Goal: Consume media (video, audio)

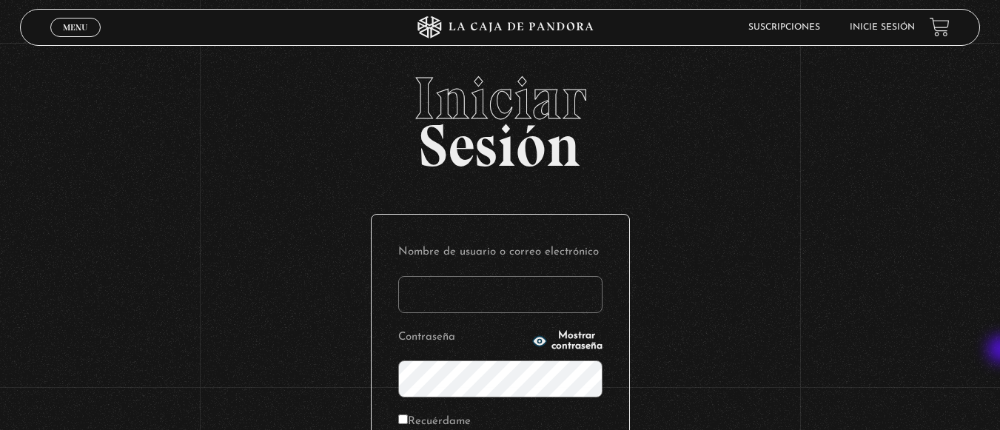
type input "sandra.rojas piedra"
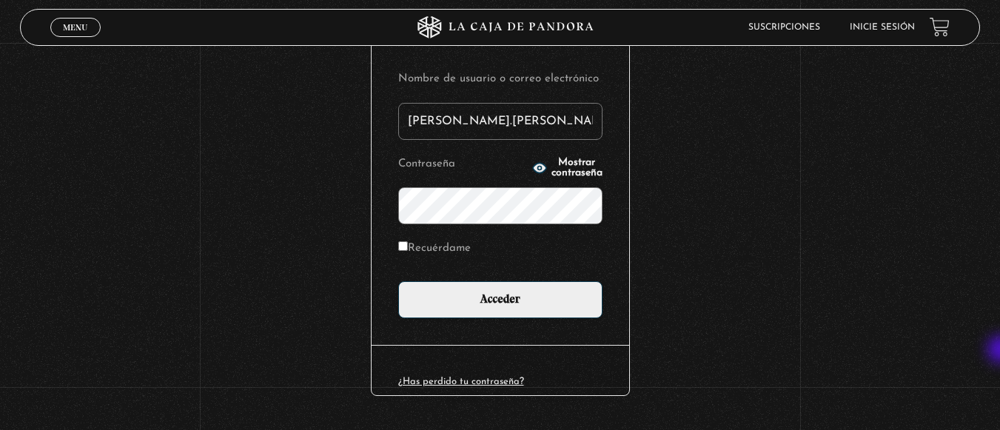
scroll to position [213, 0]
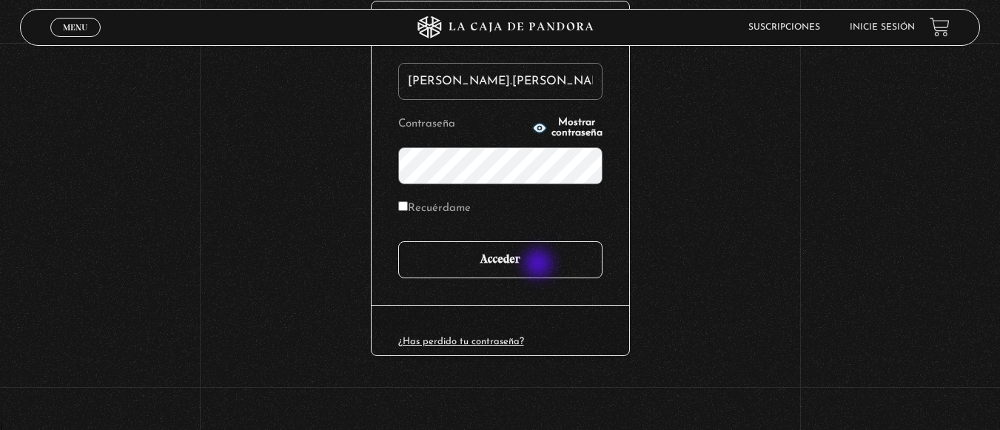
click at [539, 265] on input "Acceder" at bounding box center [500, 259] width 204 height 37
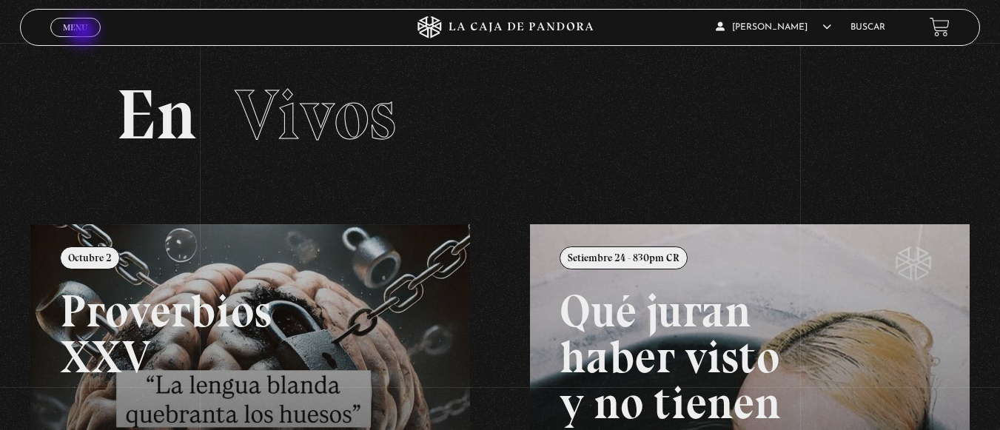
click at [84, 33] on link "Menu Cerrar" at bounding box center [75, 27] width 50 height 19
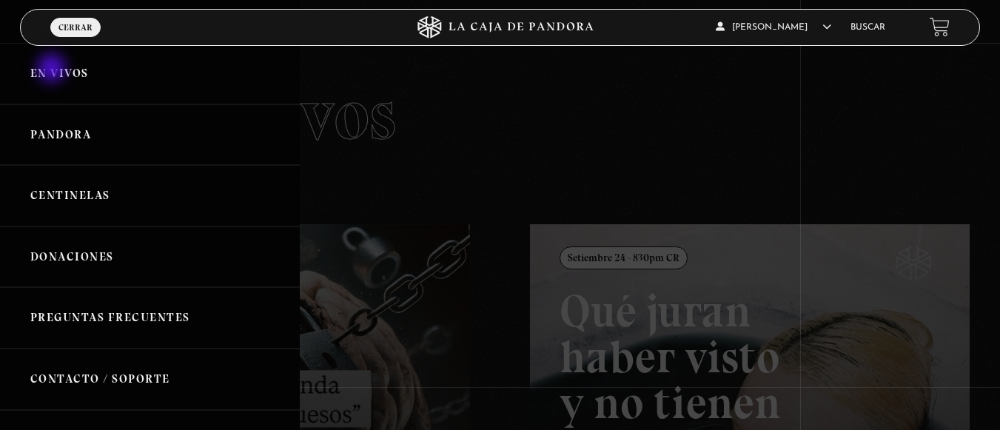
click at [53, 70] on link "En vivos" at bounding box center [150, 73] width 300 height 61
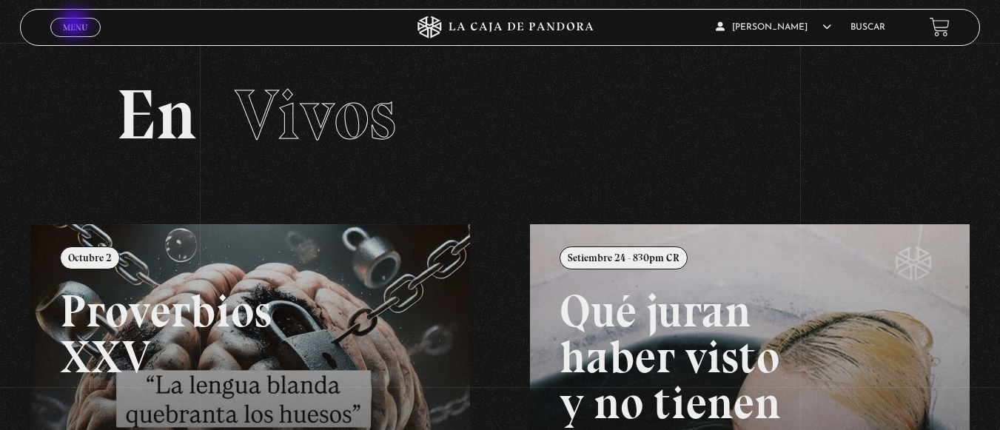
click at [75, 24] on span "Menu" at bounding box center [75, 27] width 24 height 9
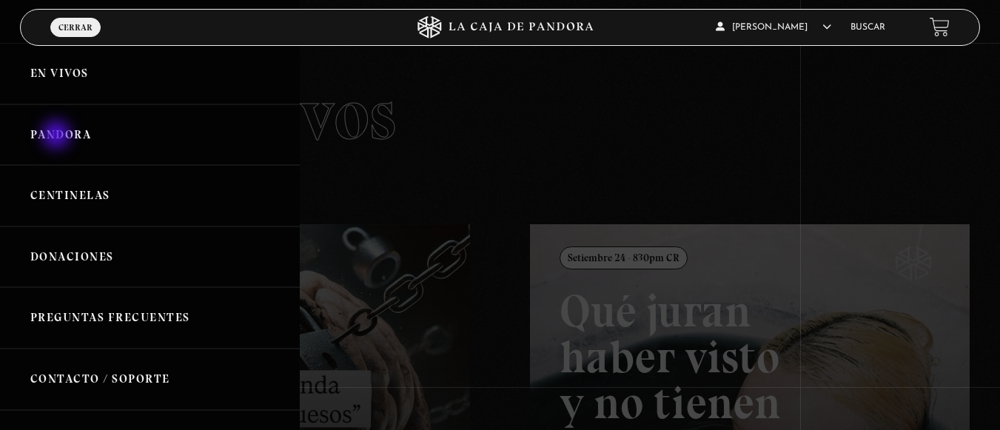
click at [58, 136] on link "Pandora" at bounding box center [150, 134] width 300 height 61
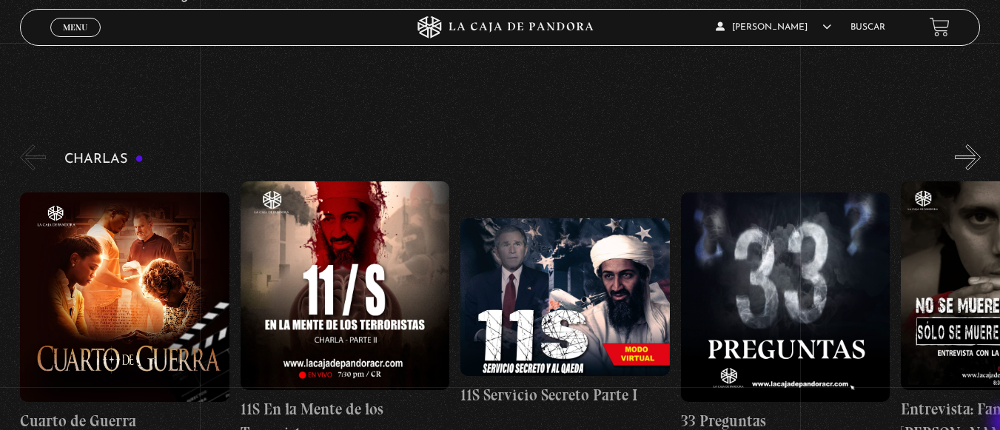
scroll to position [178, 0]
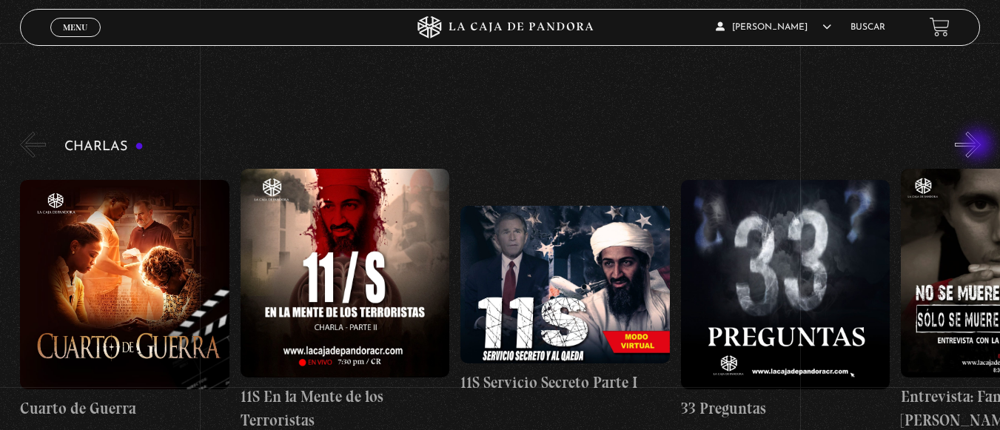
click at [979, 146] on button "»" at bounding box center [968, 145] width 26 height 26
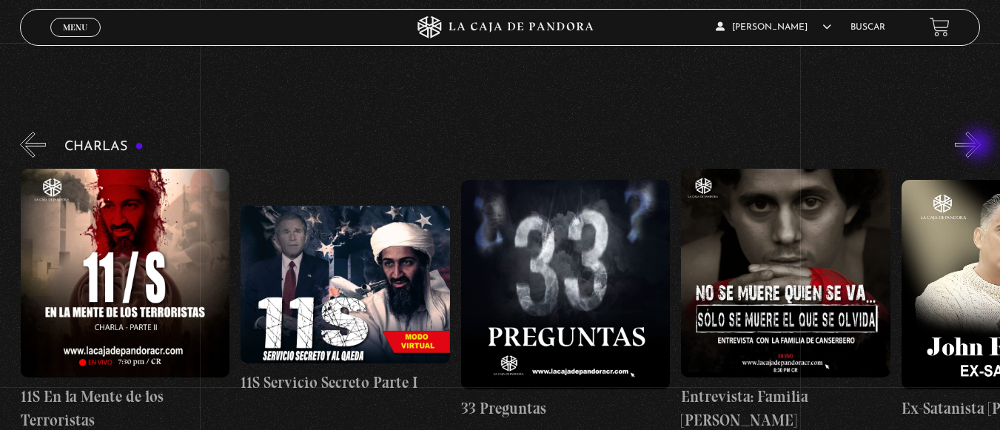
click at [979, 146] on button "»" at bounding box center [968, 145] width 26 height 26
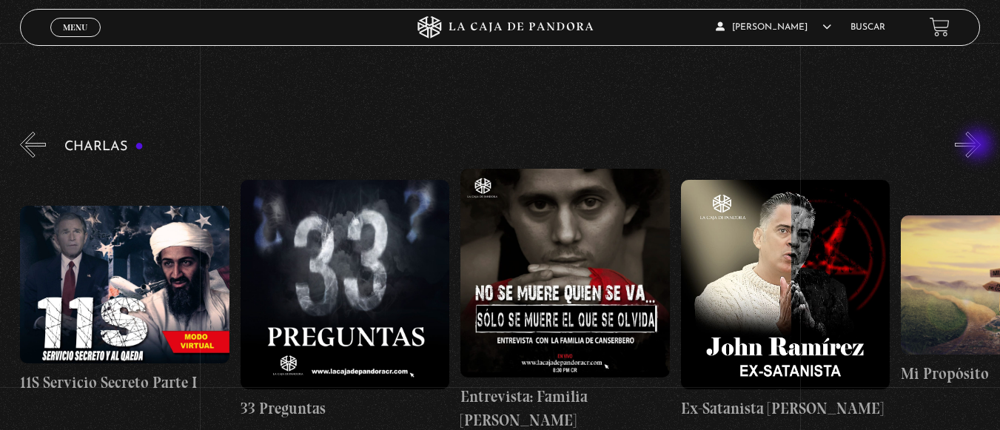
click at [979, 146] on button "»" at bounding box center [968, 145] width 26 height 26
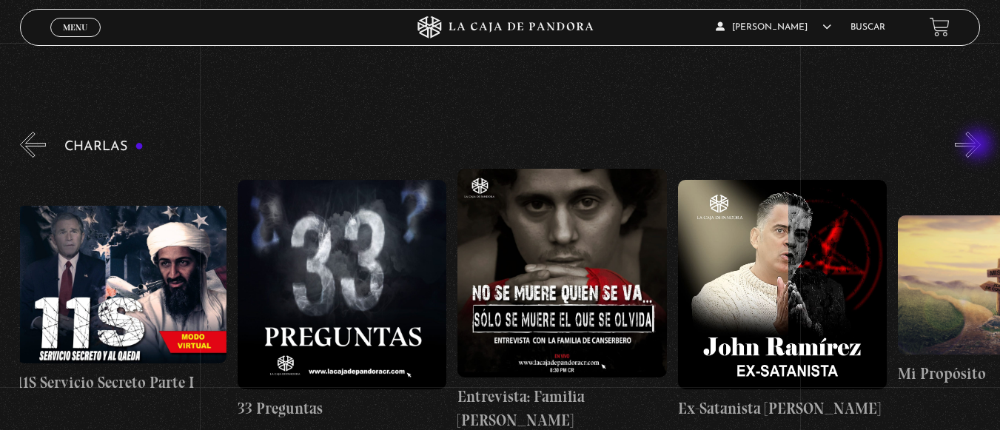
scroll to position [0, 551]
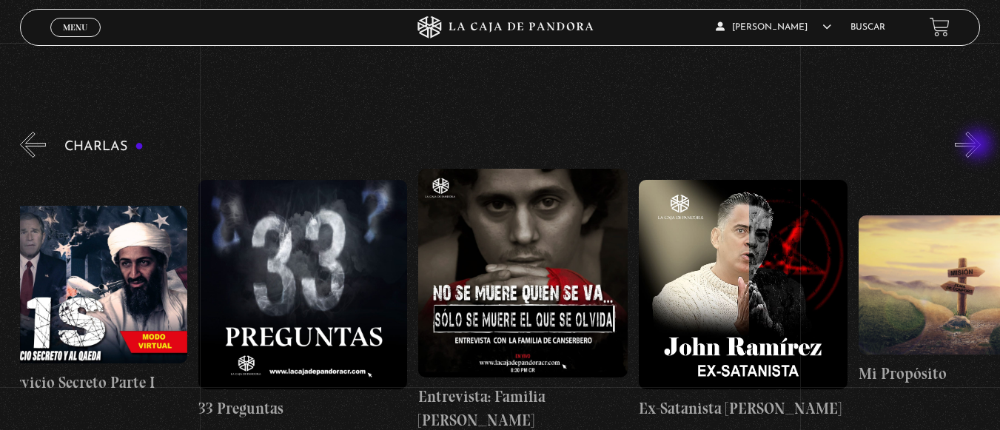
click at [979, 146] on button "»" at bounding box center [968, 145] width 26 height 26
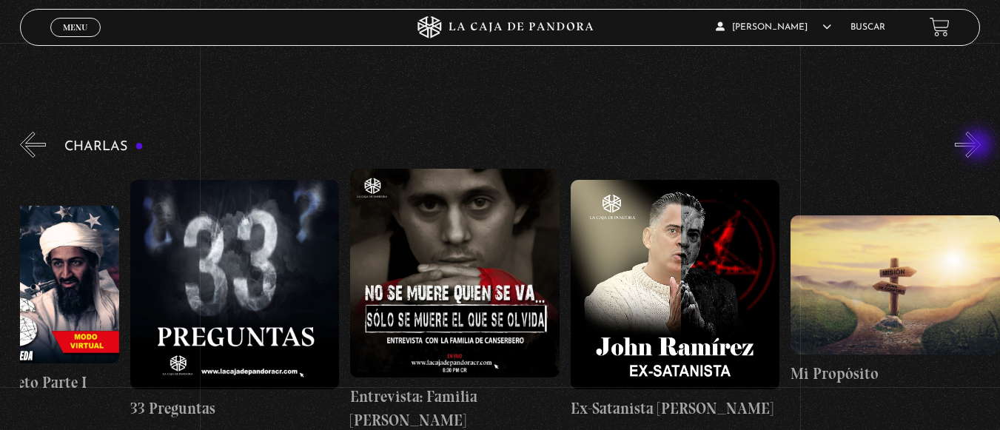
click at [979, 146] on button "»" at bounding box center [968, 145] width 26 height 26
click at [31, 142] on button "«" at bounding box center [33, 145] width 26 height 26
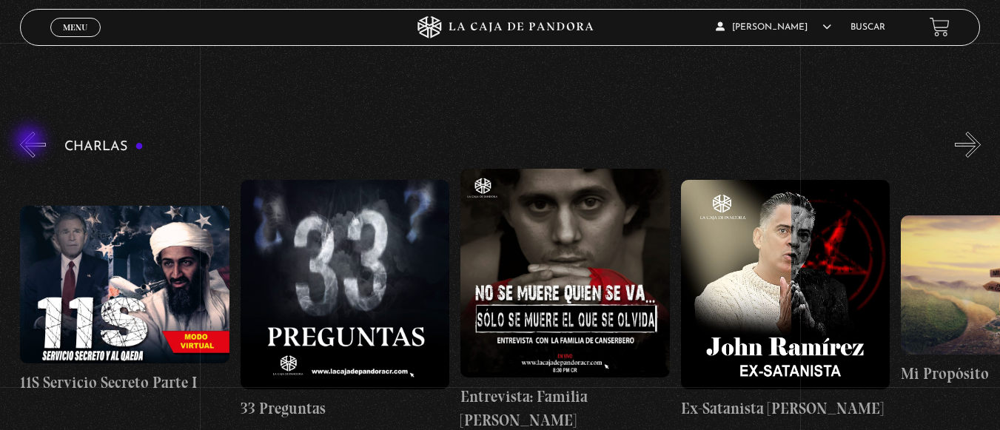
click at [31, 142] on button "«" at bounding box center [33, 145] width 26 height 26
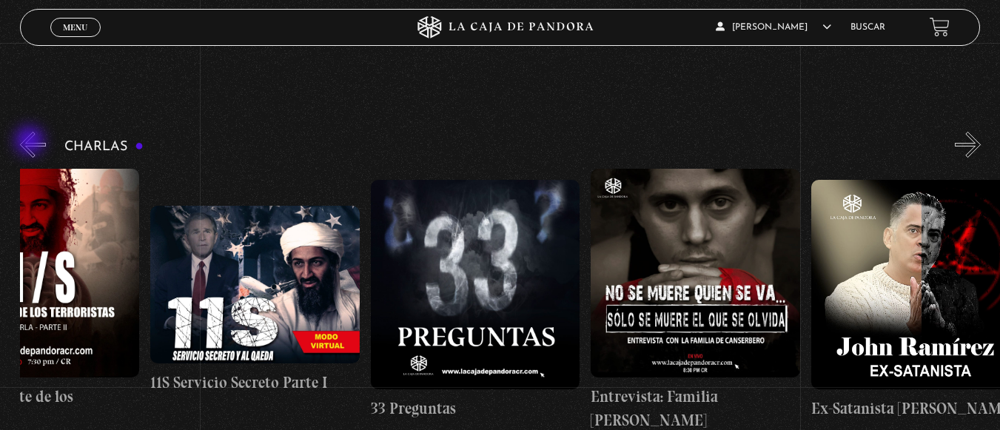
click at [31, 142] on button "«" at bounding box center [33, 145] width 26 height 26
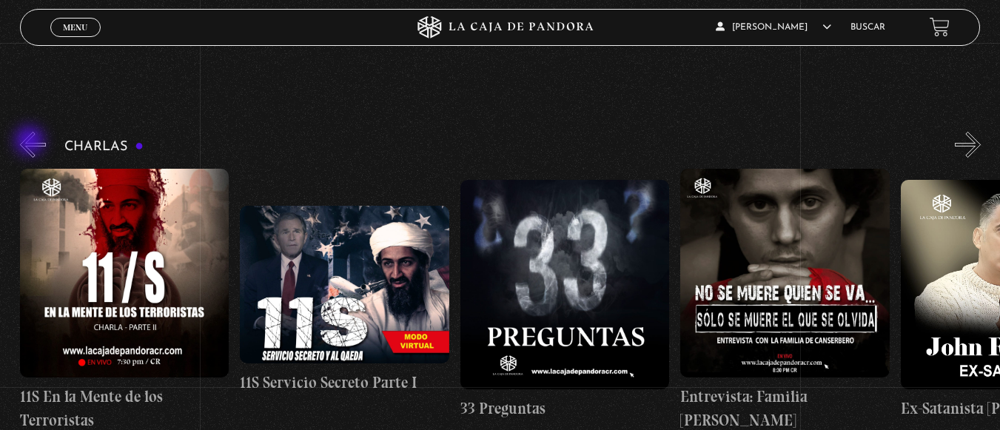
scroll to position [0, 207]
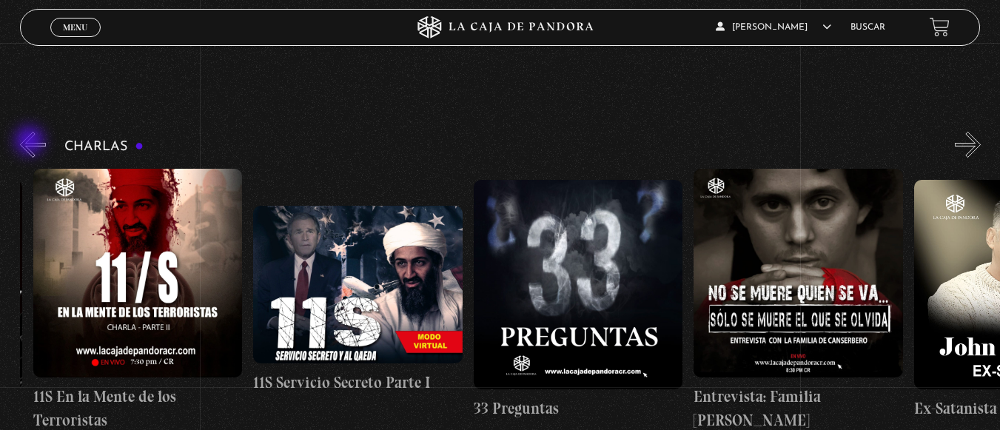
click at [31, 142] on button "«" at bounding box center [33, 145] width 26 height 26
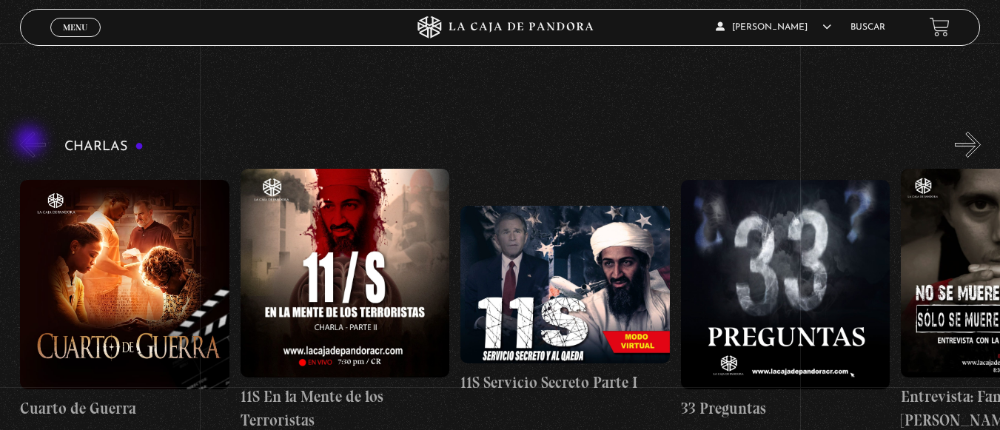
click at [31, 142] on button "«" at bounding box center [33, 145] width 26 height 26
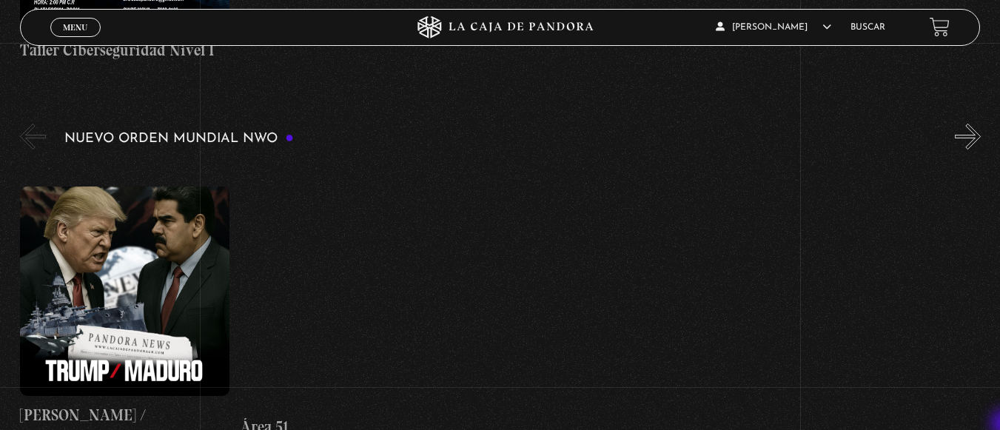
scroll to position [976, 0]
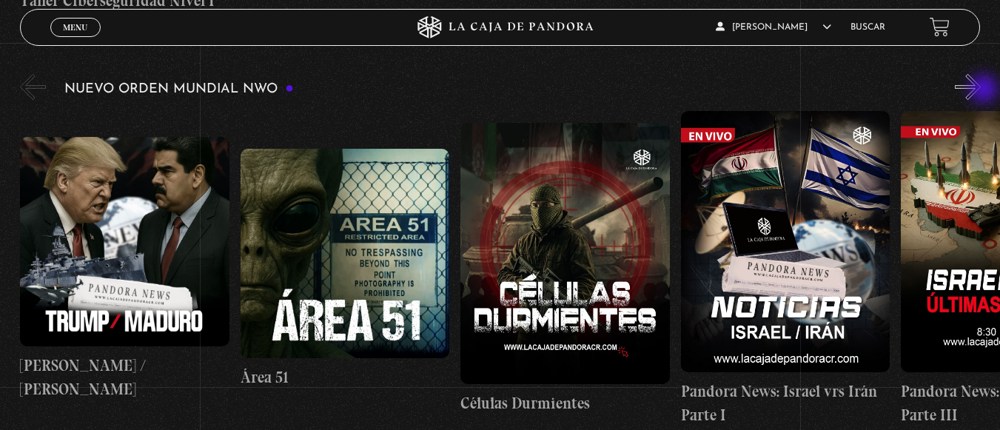
click at [980, 90] on button "»" at bounding box center [968, 87] width 26 height 26
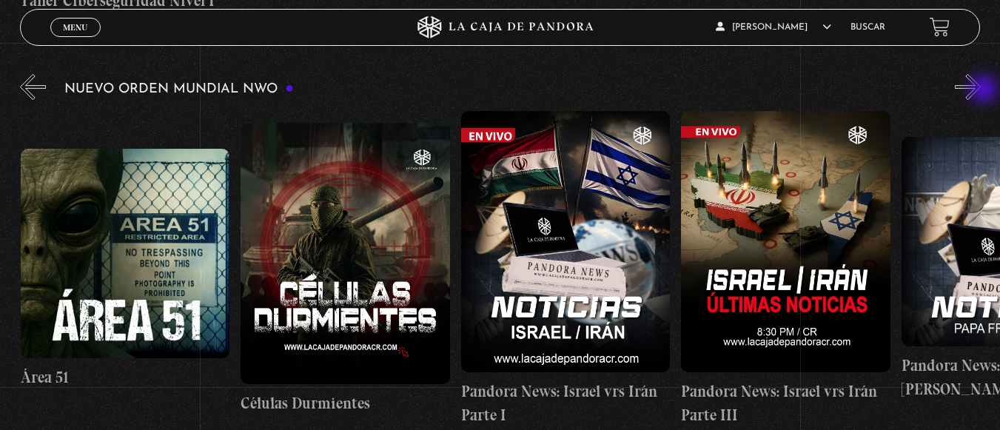
click at [980, 90] on button "»" at bounding box center [968, 87] width 26 height 26
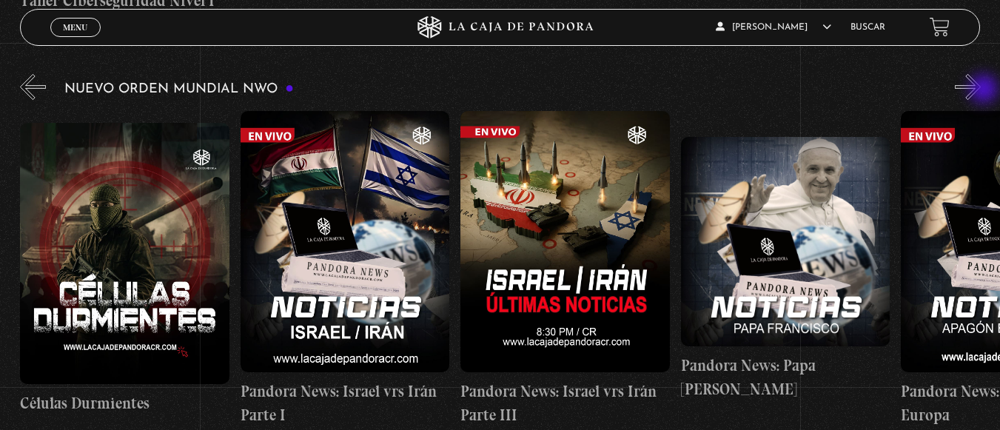
click at [980, 90] on button "»" at bounding box center [968, 87] width 26 height 26
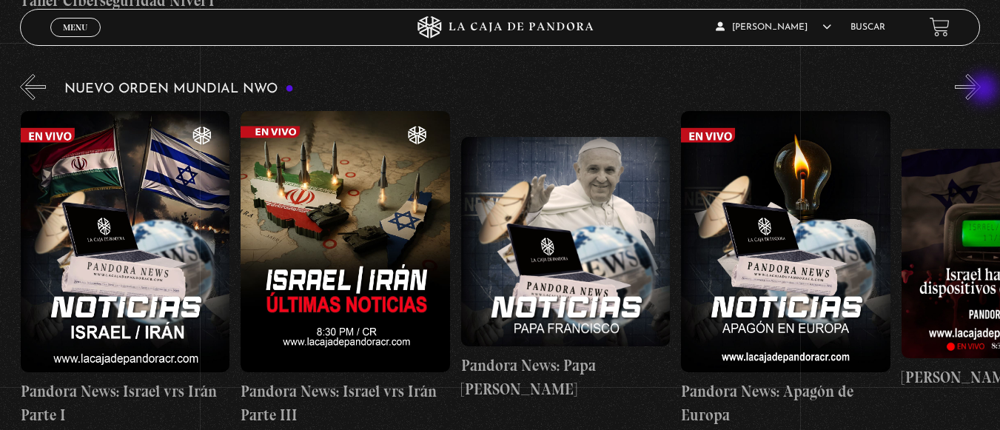
click at [980, 90] on button "»" at bounding box center [968, 87] width 26 height 26
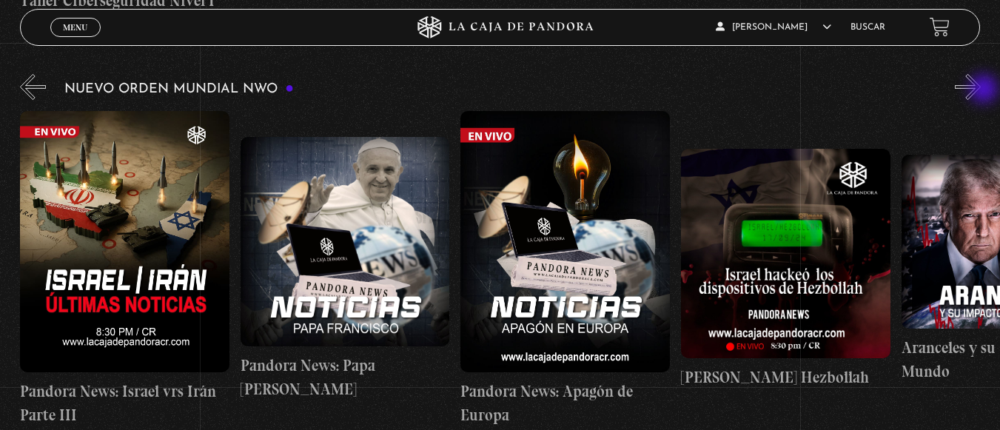
click at [980, 90] on button "»" at bounding box center [968, 87] width 26 height 26
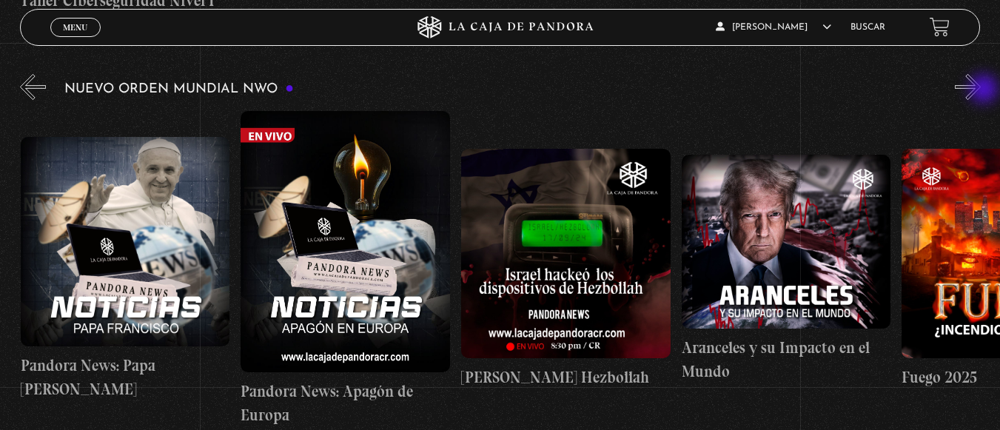
click at [980, 90] on button "»" at bounding box center [968, 87] width 26 height 26
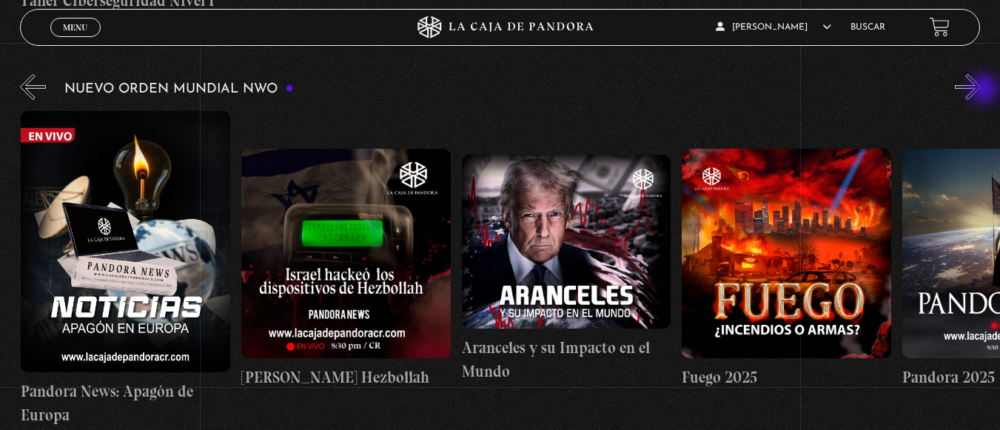
click at [980, 90] on button "»" at bounding box center [968, 87] width 26 height 26
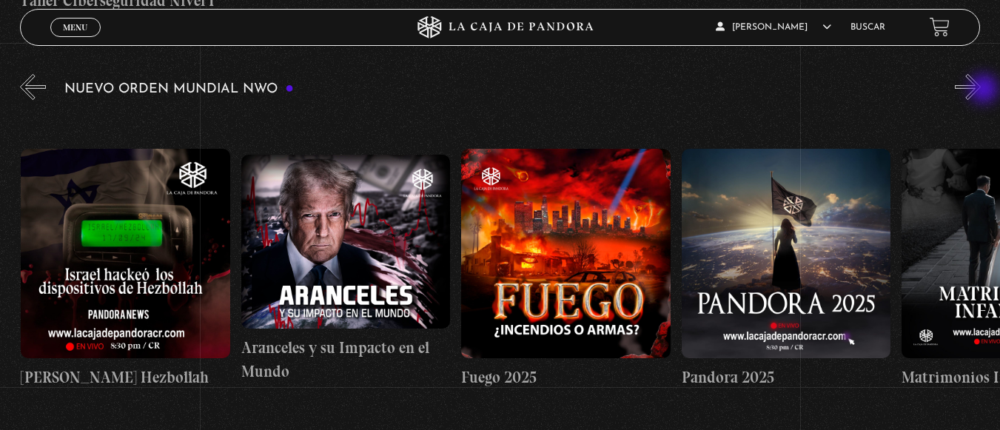
click at [980, 90] on button "»" at bounding box center [968, 87] width 26 height 26
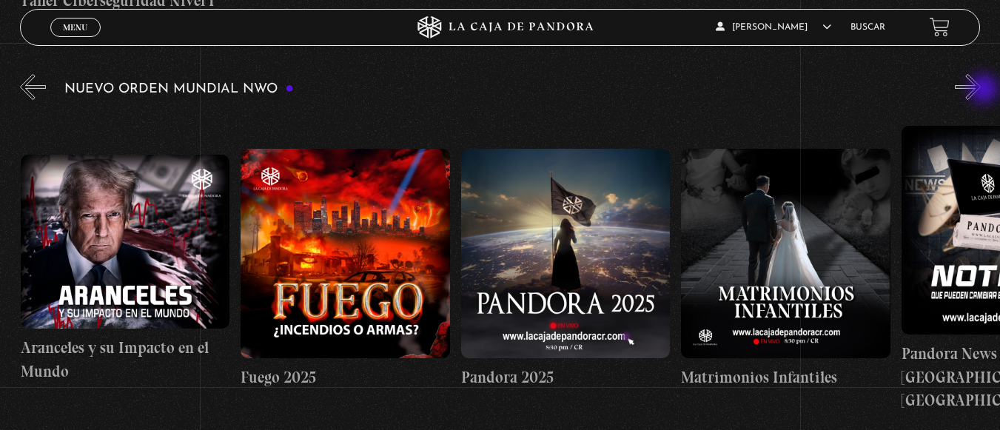
click at [980, 90] on button "»" at bounding box center [968, 87] width 26 height 26
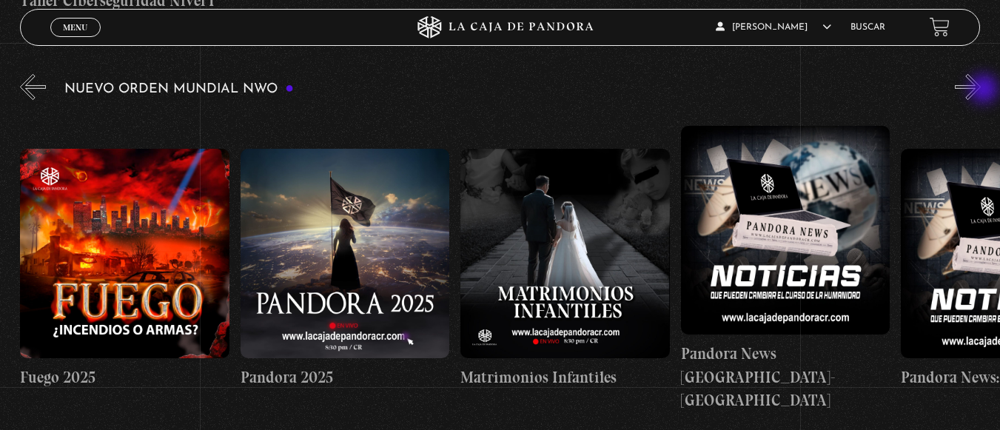
click at [980, 90] on button "»" at bounding box center [968, 87] width 26 height 26
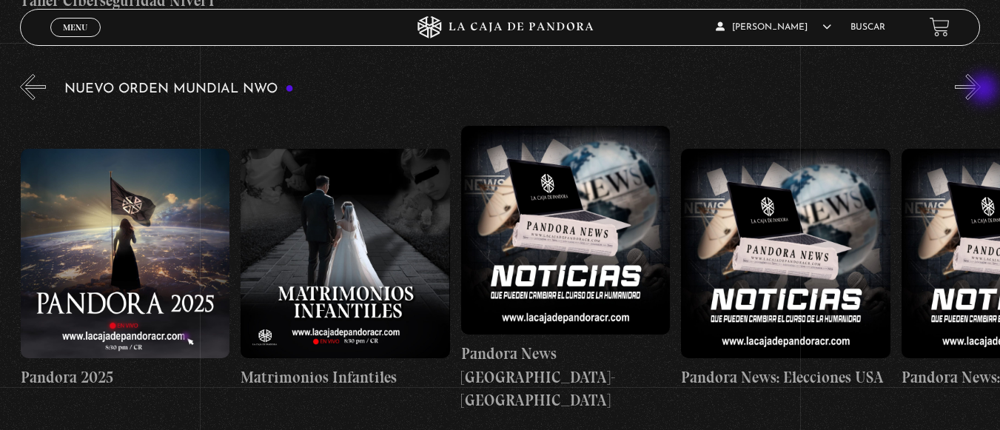
click at [980, 90] on button "»" at bounding box center [968, 87] width 26 height 26
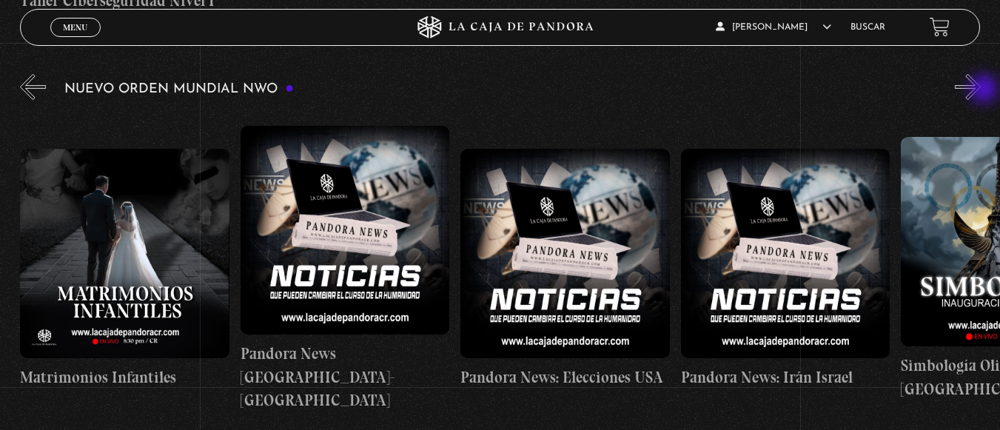
scroll to position [0, 2422]
click at [980, 90] on button "»" at bounding box center [968, 87] width 26 height 26
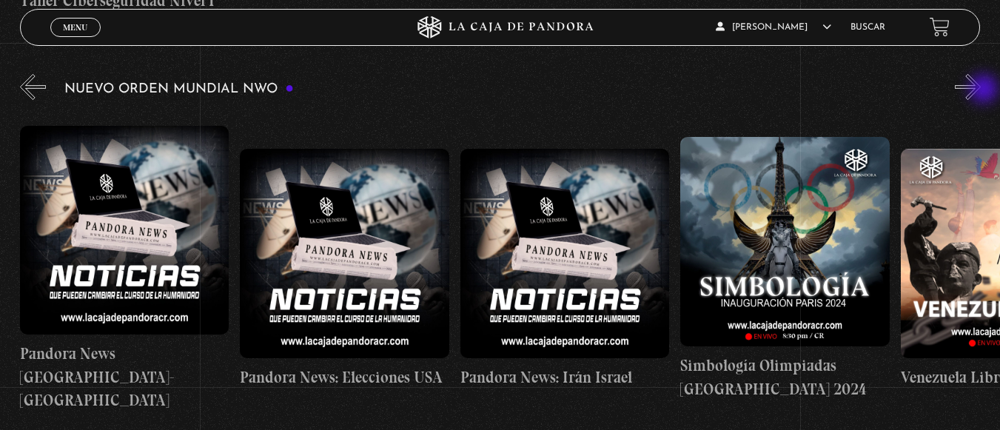
click at [980, 90] on button "»" at bounding box center [968, 87] width 26 height 26
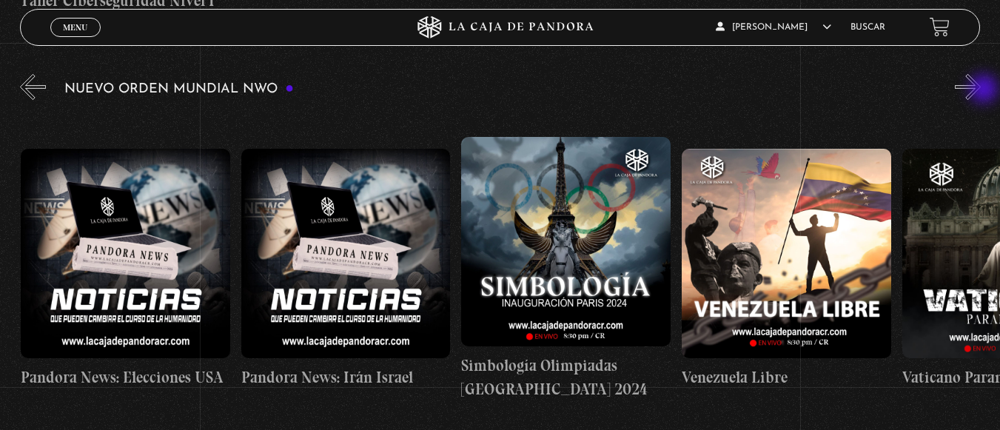
click at [980, 90] on button "»" at bounding box center [968, 87] width 26 height 26
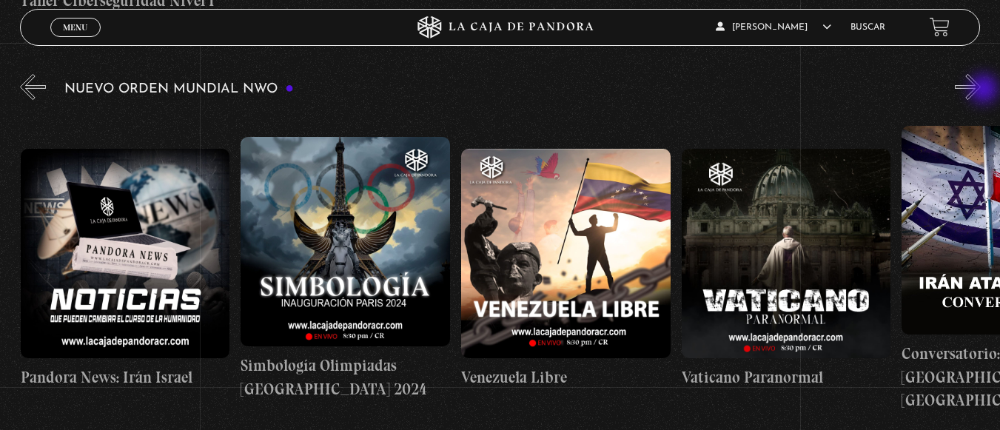
click at [980, 90] on button "»" at bounding box center [968, 87] width 26 height 26
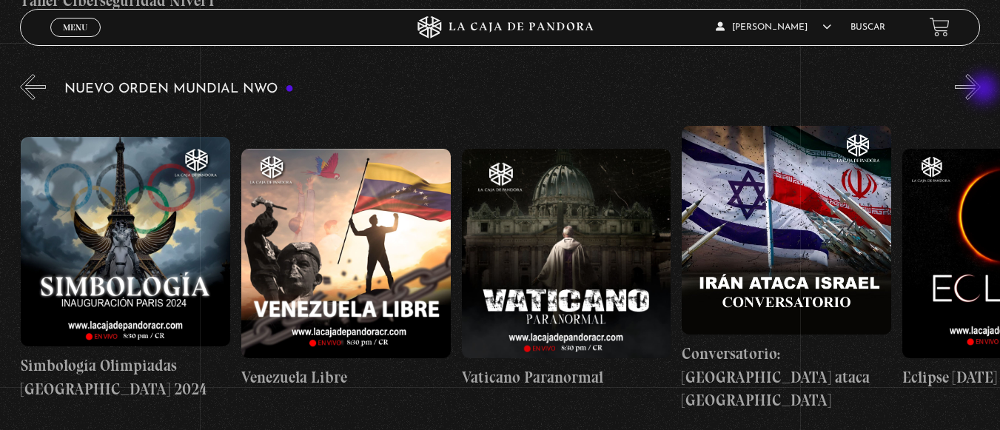
click at [980, 90] on button "»" at bounding box center [968, 87] width 26 height 26
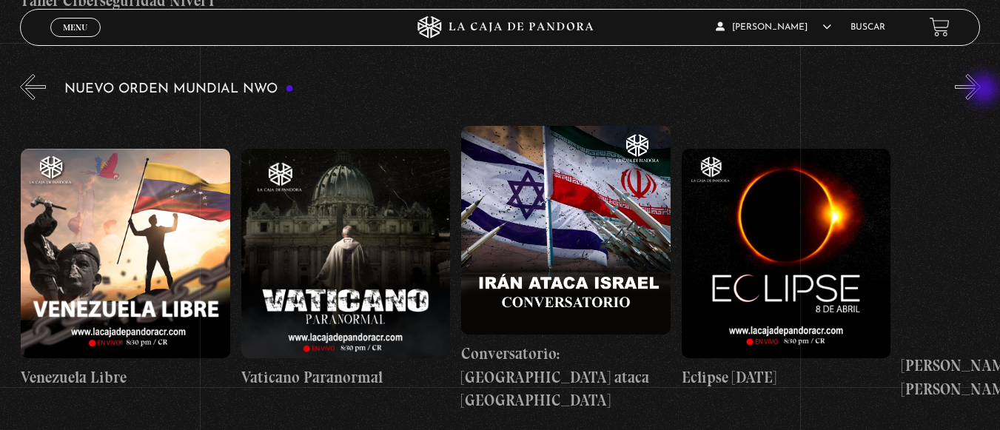
click at [980, 90] on button "»" at bounding box center [968, 87] width 26 height 26
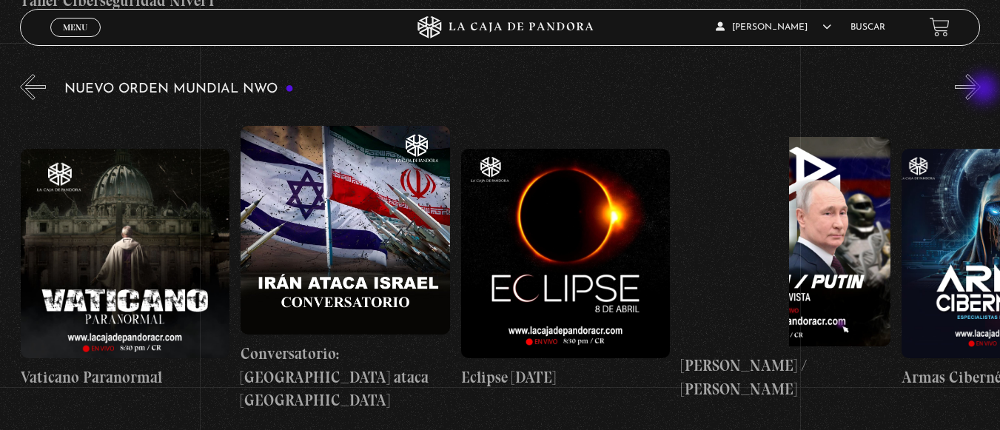
click at [980, 90] on button "»" at bounding box center [968, 87] width 26 height 26
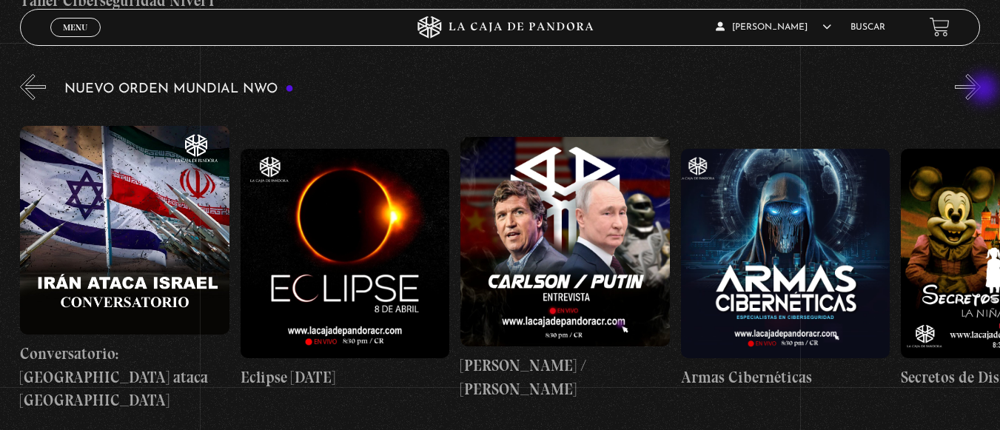
click at [980, 90] on button "»" at bounding box center [968, 87] width 26 height 26
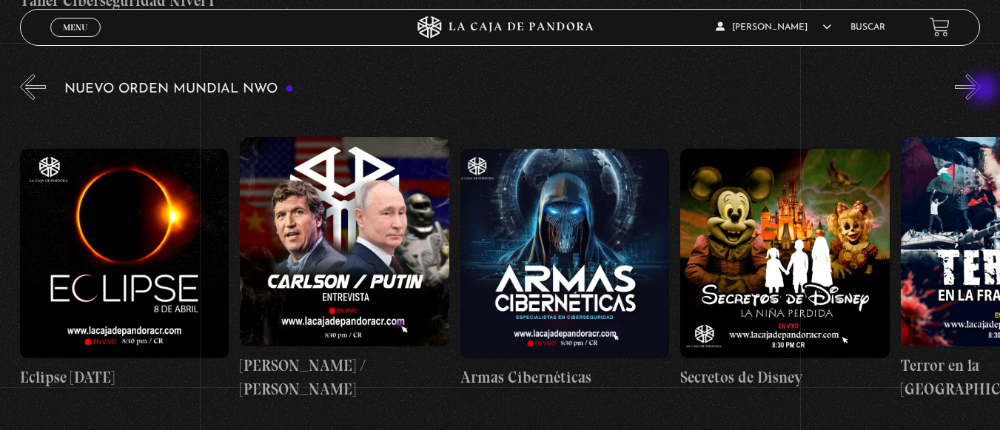
click at [980, 90] on button "»" at bounding box center [968, 87] width 26 height 26
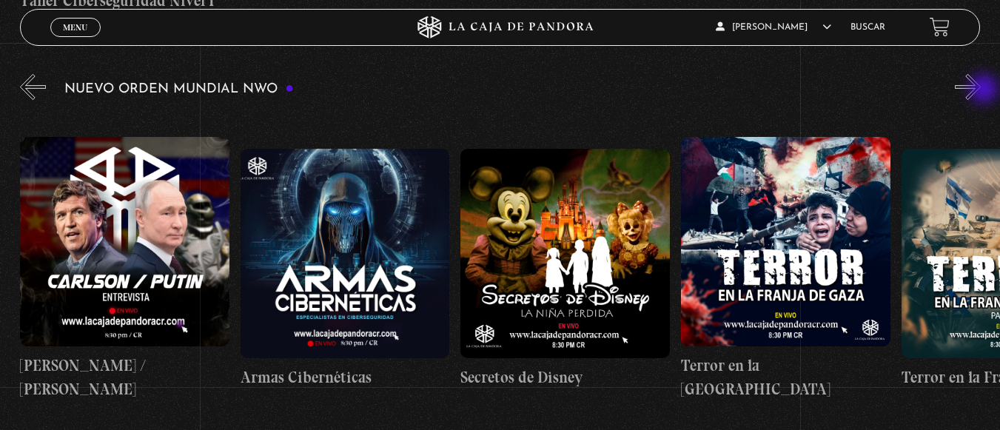
click at [980, 90] on button "»" at bounding box center [968, 87] width 26 height 26
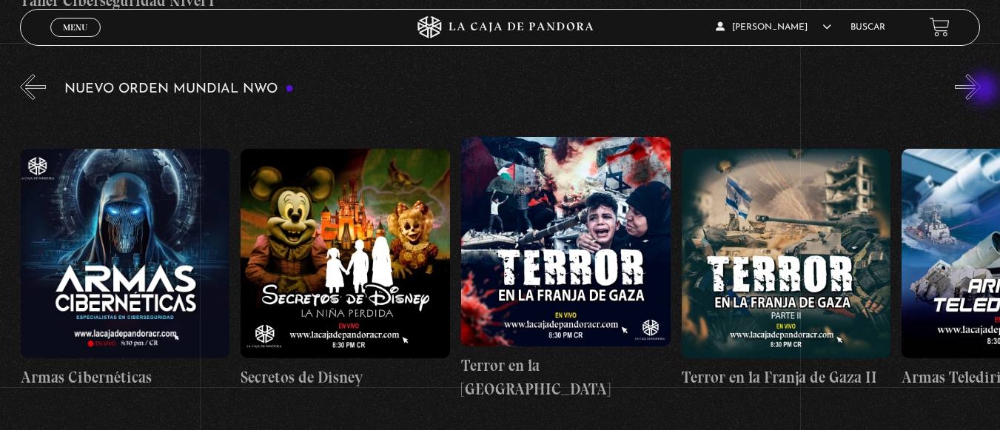
click at [980, 90] on button "»" at bounding box center [968, 87] width 26 height 26
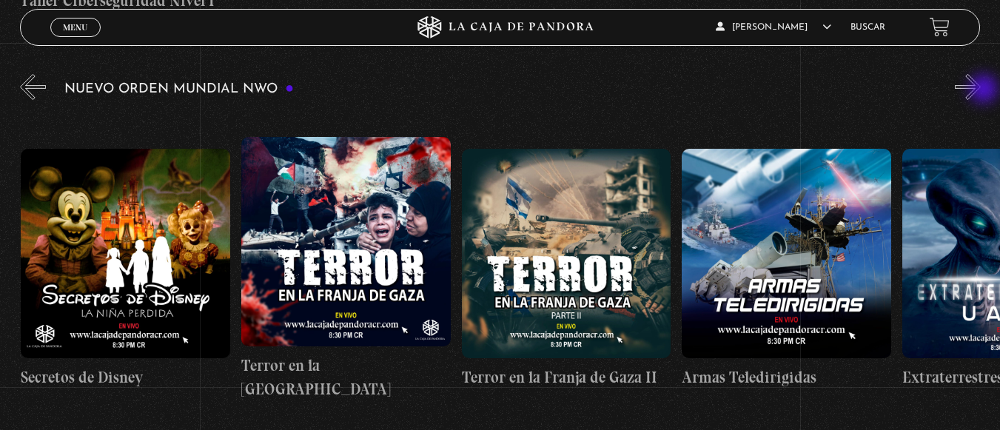
click at [980, 90] on button "»" at bounding box center [968, 87] width 26 height 26
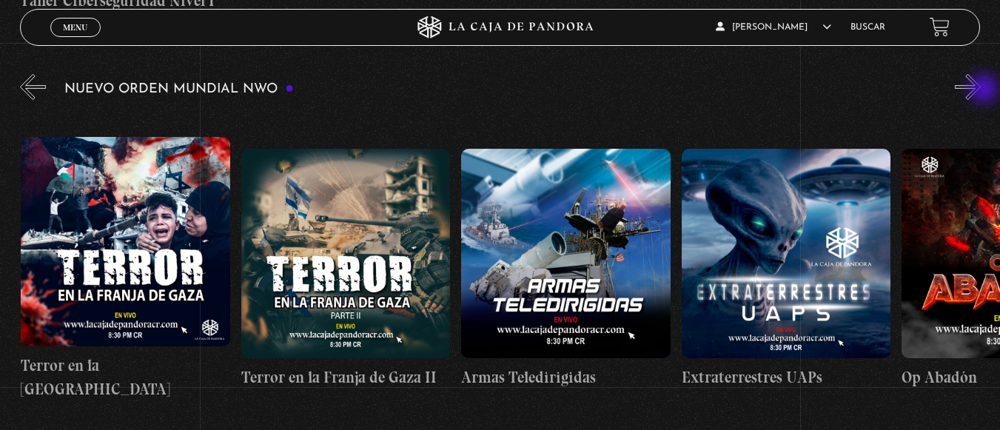
click at [980, 90] on button "»" at bounding box center [968, 87] width 26 height 26
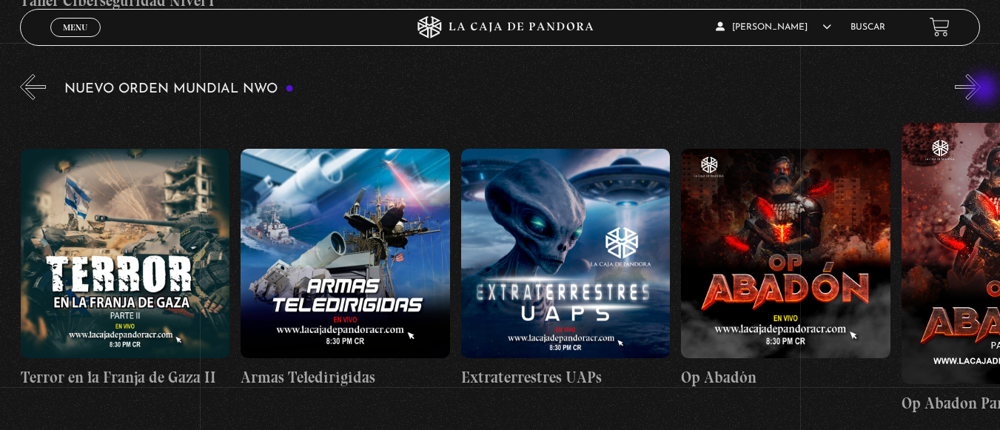
click at [980, 90] on button "»" at bounding box center [968, 87] width 26 height 26
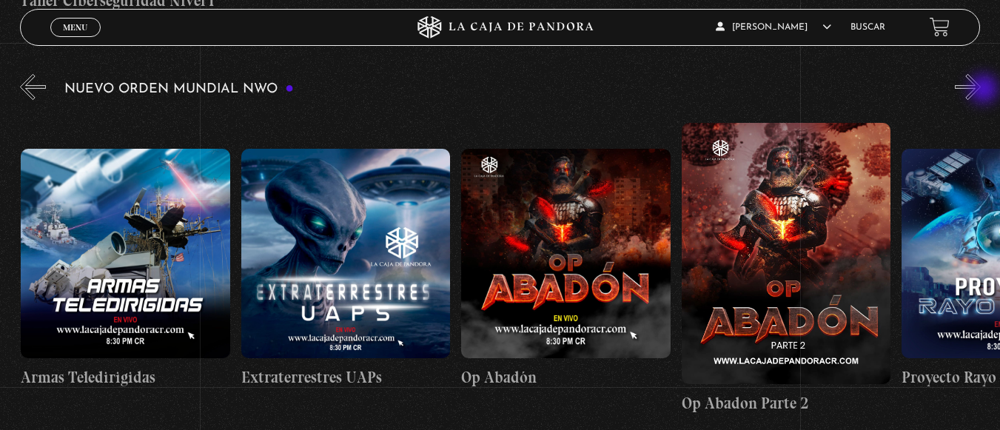
click at [980, 90] on button "»" at bounding box center [968, 87] width 26 height 26
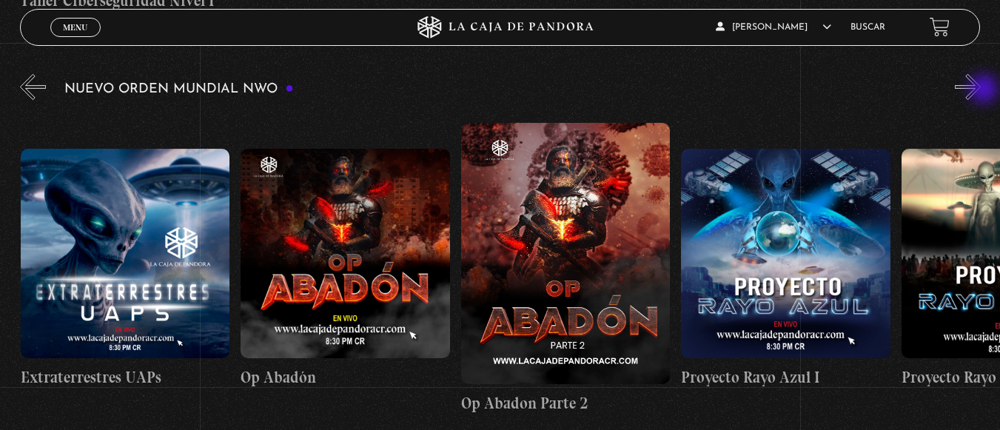
click at [980, 90] on button "»" at bounding box center [968, 87] width 26 height 26
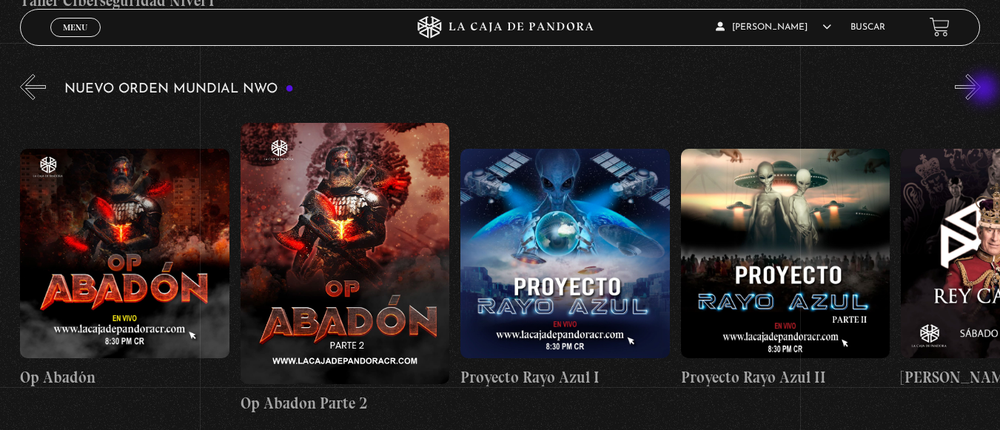
click at [980, 90] on button "»" at bounding box center [968, 87] width 26 height 26
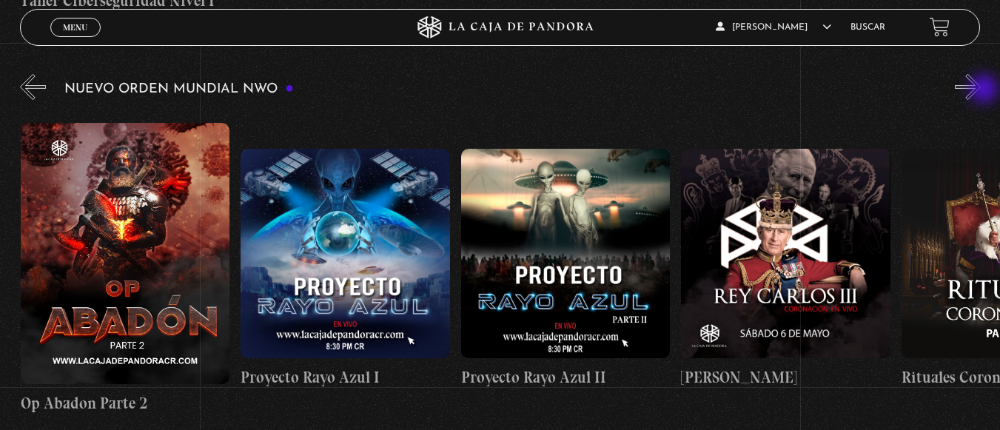
click at [980, 90] on button "»" at bounding box center [968, 87] width 26 height 26
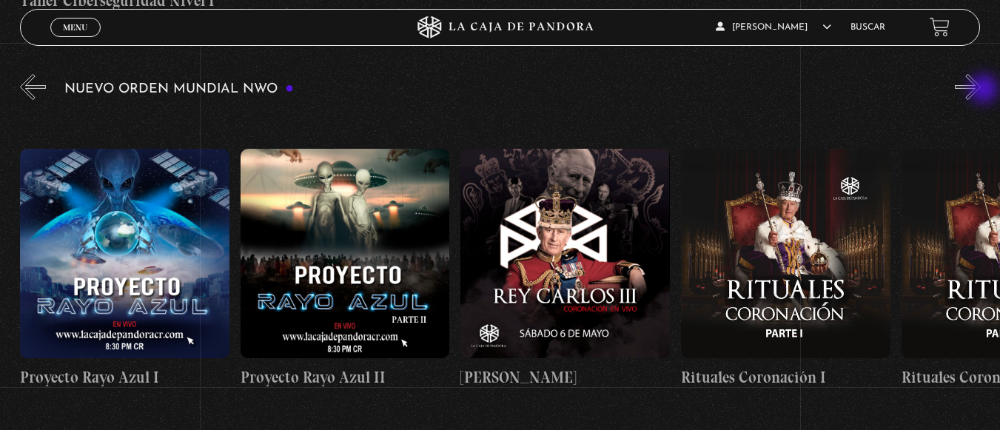
click at [980, 90] on button "»" at bounding box center [968, 87] width 26 height 26
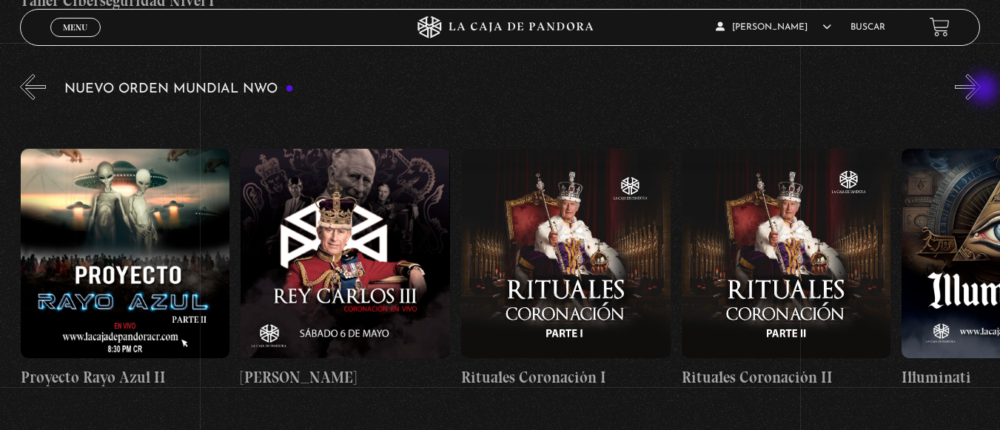
click at [980, 90] on button "»" at bounding box center [968, 87] width 26 height 26
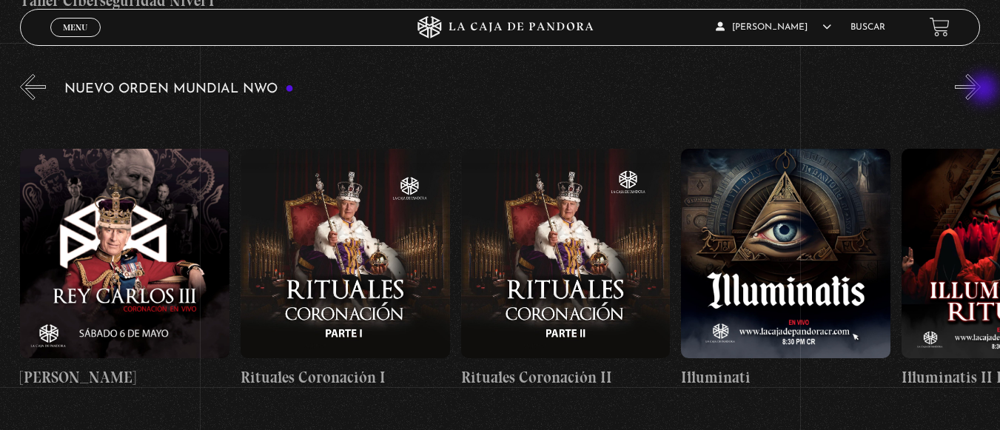
click at [980, 90] on button "»" at bounding box center [968, 87] width 26 height 26
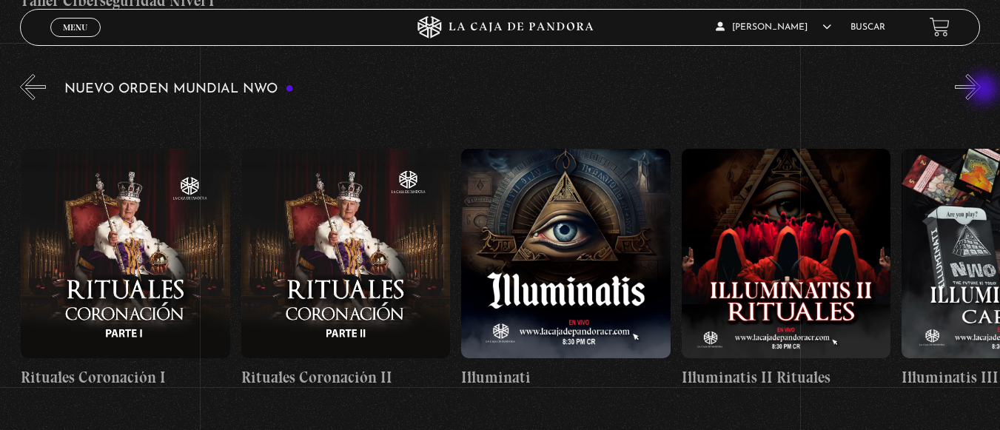
click at [980, 90] on button "»" at bounding box center [968, 87] width 26 height 26
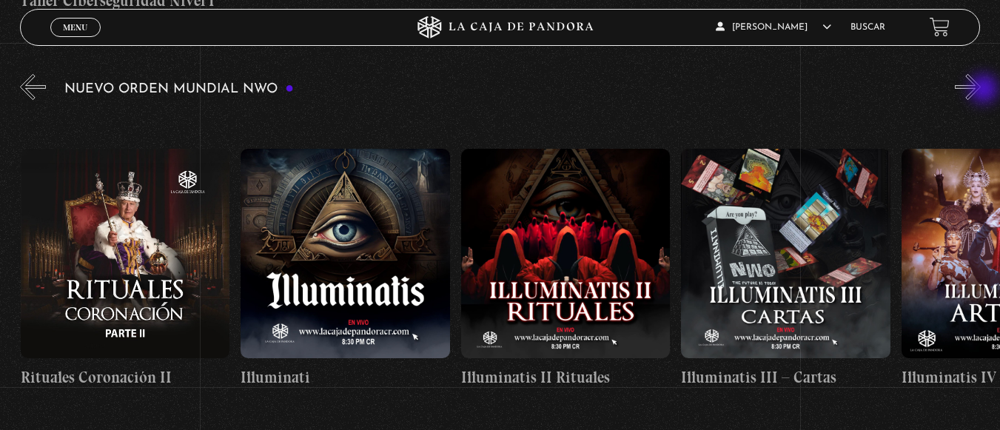
click at [980, 90] on button "»" at bounding box center [968, 87] width 26 height 26
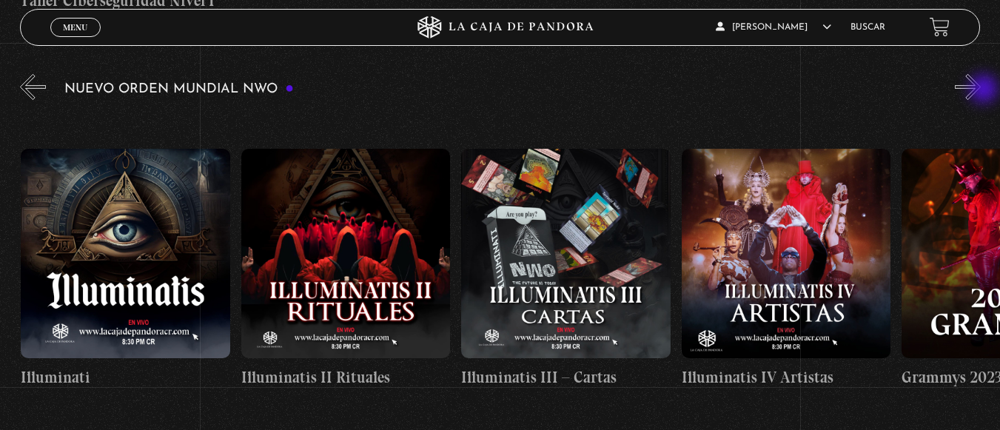
click at [980, 90] on button "»" at bounding box center [968, 87] width 26 height 26
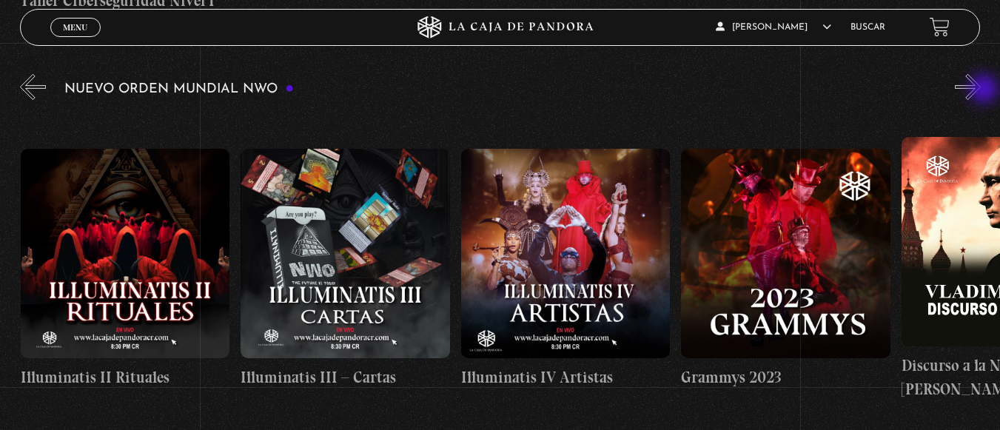
click at [980, 90] on button "»" at bounding box center [968, 87] width 26 height 26
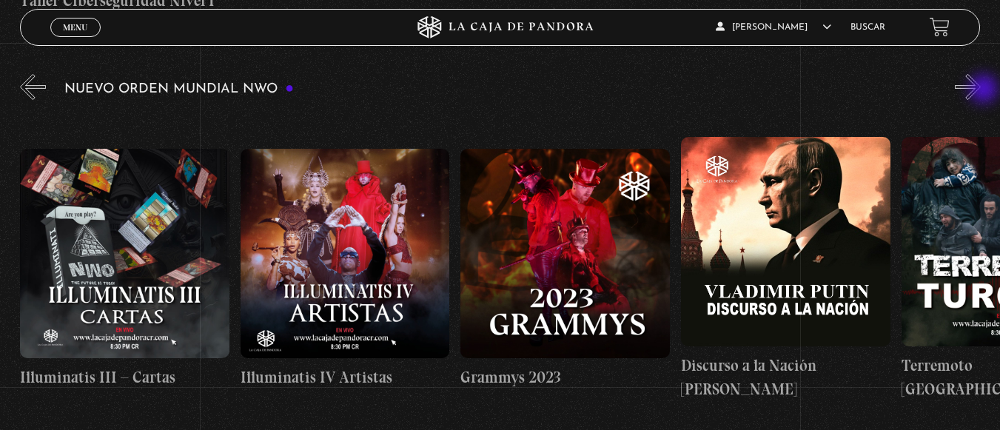
click at [980, 90] on button "»" at bounding box center [968, 87] width 26 height 26
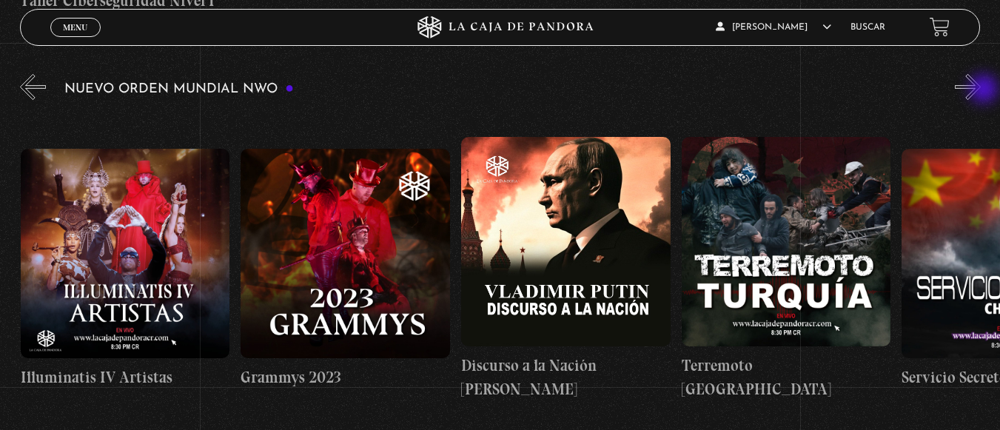
click at [980, 90] on button "»" at bounding box center [968, 87] width 26 height 26
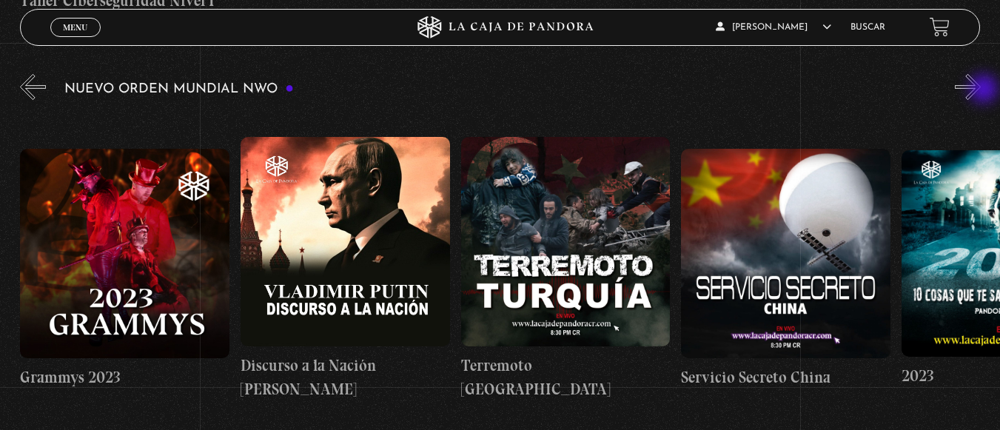
click at [980, 90] on button "»" at bounding box center [968, 87] width 26 height 26
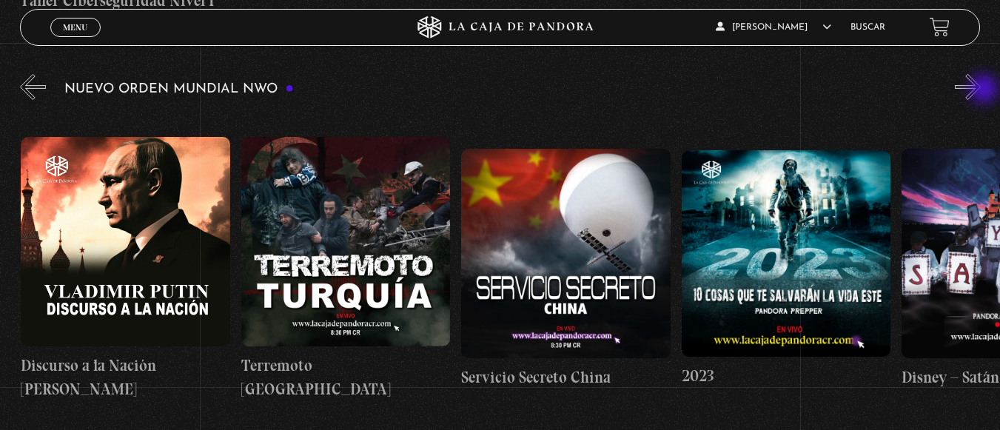
click at [980, 90] on button "»" at bounding box center [968, 87] width 26 height 26
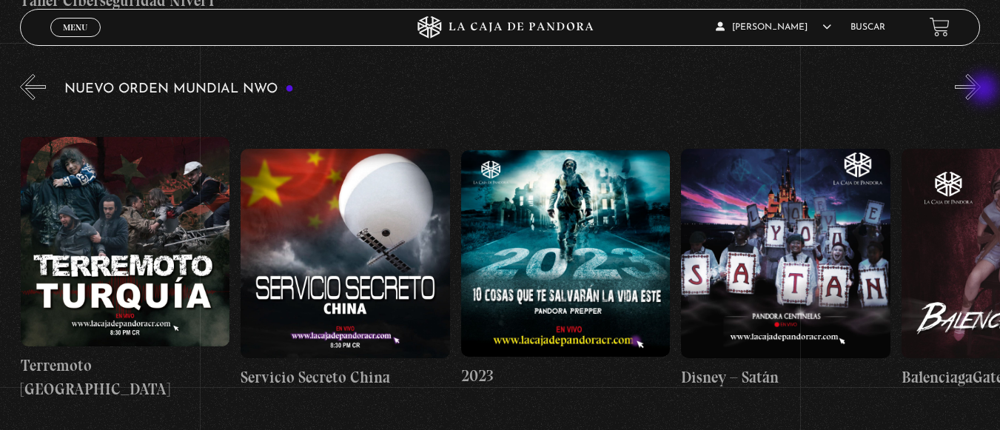
click at [980, 90] on button "»" at bounding box center [968, 87] width 26 height 26
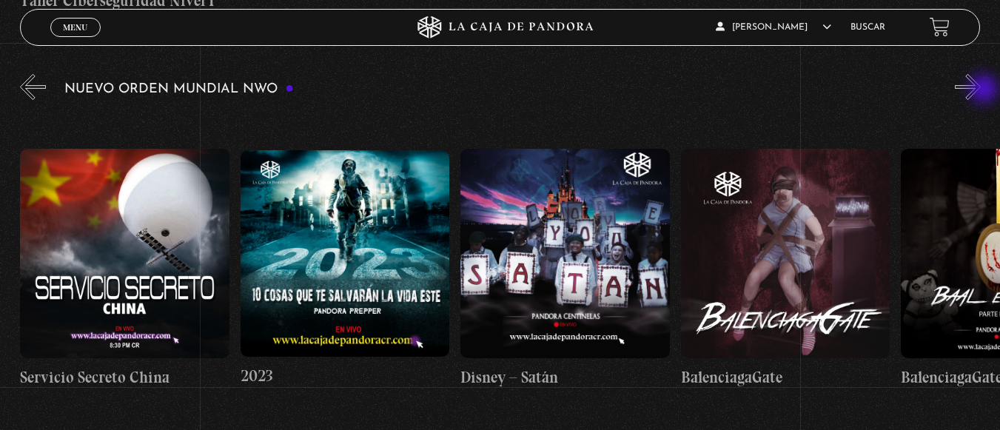
click at [980, 90] on button "»" at bounding box center [968, 87] width 26 height 26
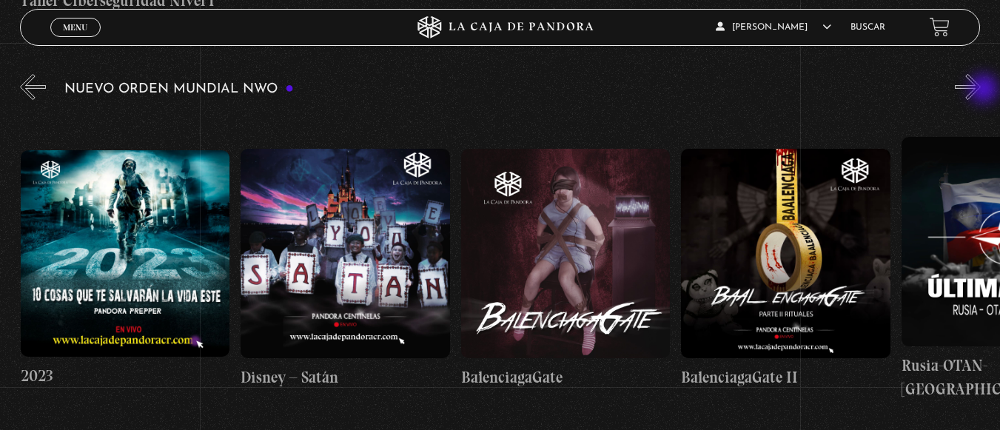
click at [980, 90] on button "»" at bounding box center [968, 87] width 26 height 26
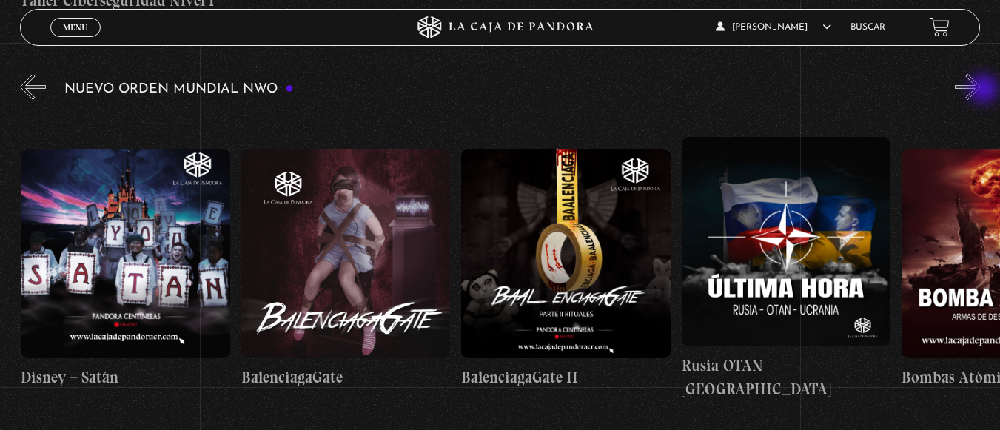
click at [980, 90] on button "»" at bounding box center [968, 87] width 26 height 26
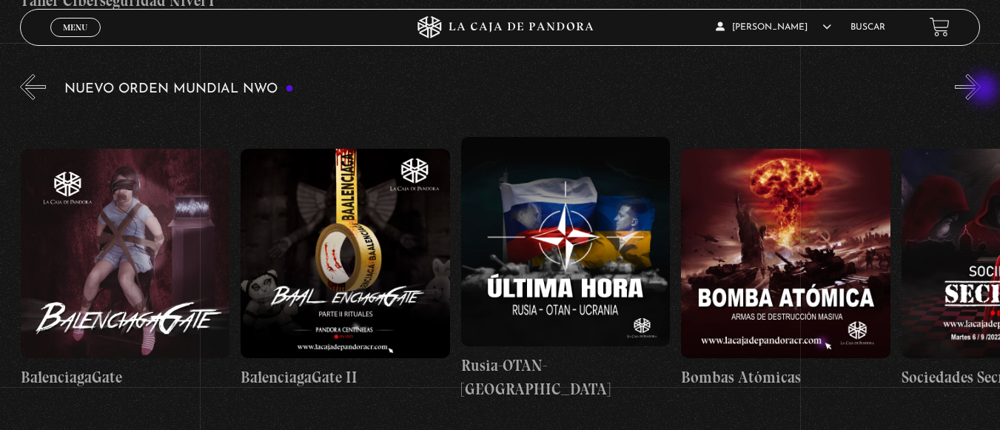
click at [980, 90] on button "»" at bounding box center [968, 87] width 26 height 26
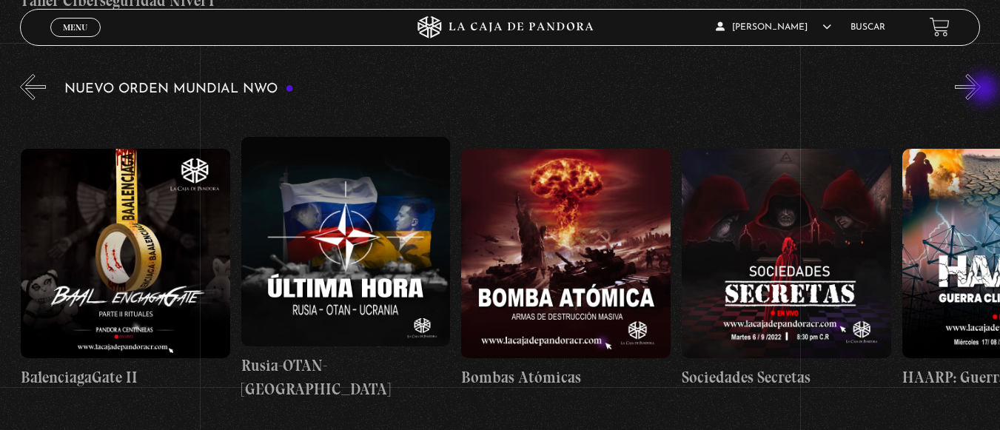
click at [980, 90] on button "»" at bounding box center [968, 87] width 26 height 26
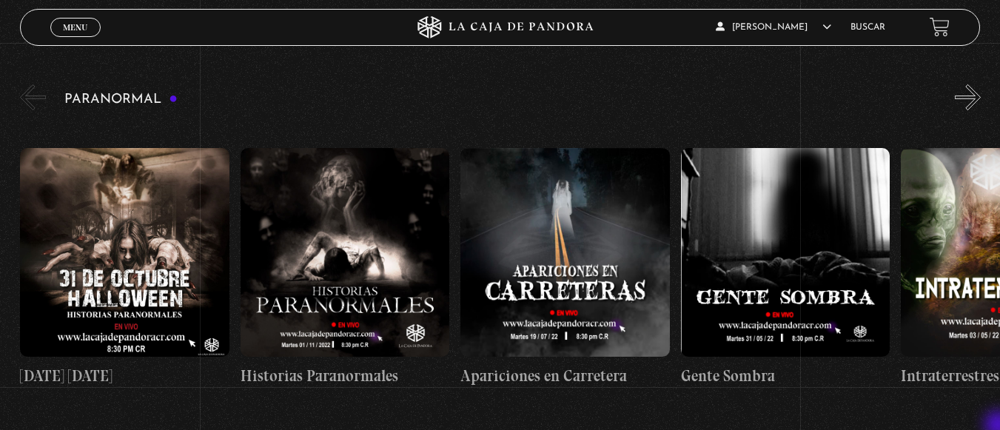
scroll to position [1430, 0]
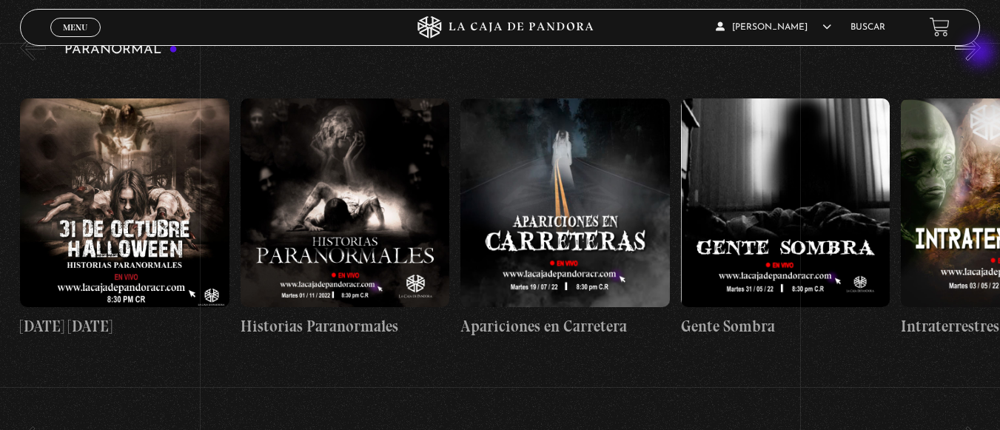
click at [980, 53] on button "»" at bounding box center [968, 48] width 26 height 26
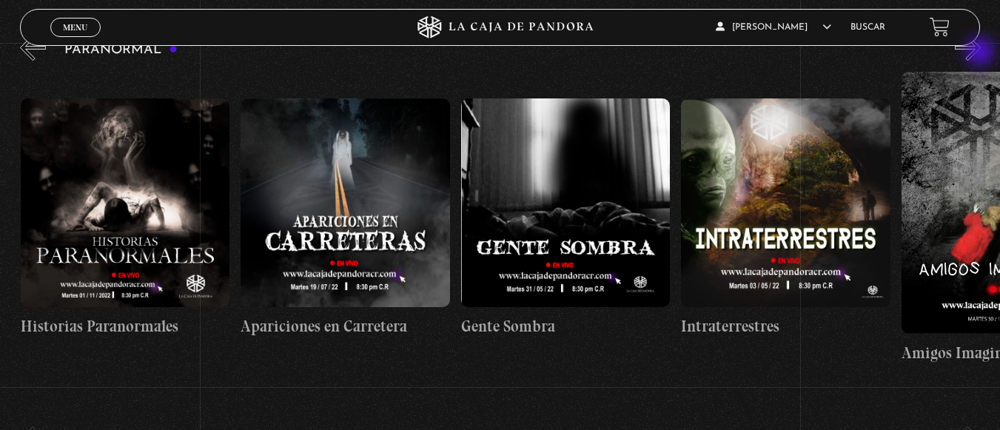
click at [980, 53] on button "»" at bounding box center [968, 48] width 26 height 26
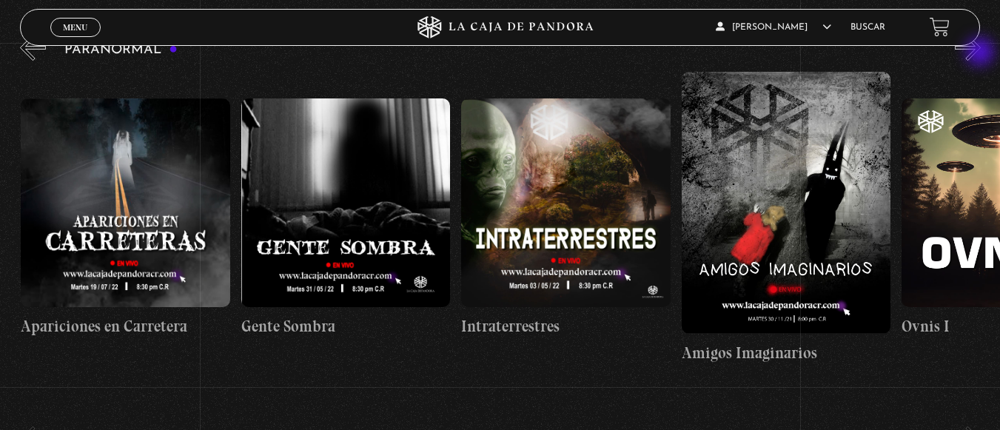
click at [980, 53] on button "»" at bounding box center [968, 48] width 26 height 26
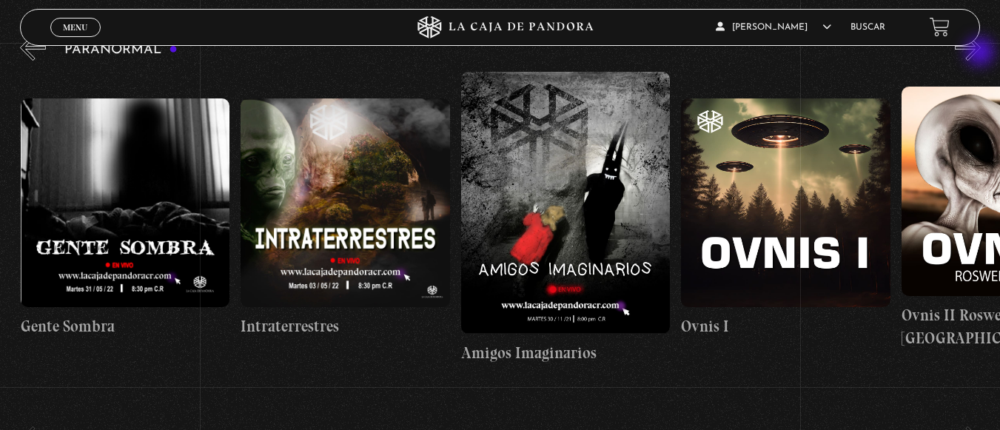
click at [980, 53] on button "»" at bounding box center [968, 48] width 26 height 26
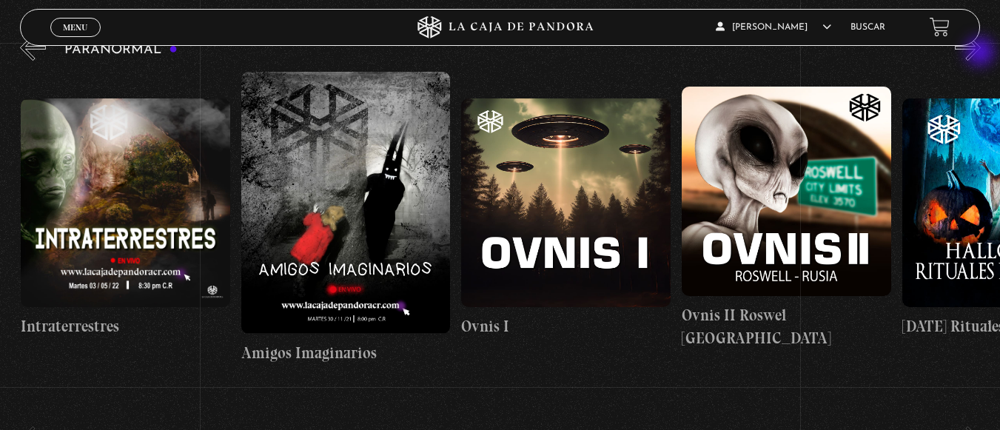
click at [980, 53] on button "»" at bounding box center [968, 48] width 26 height 26
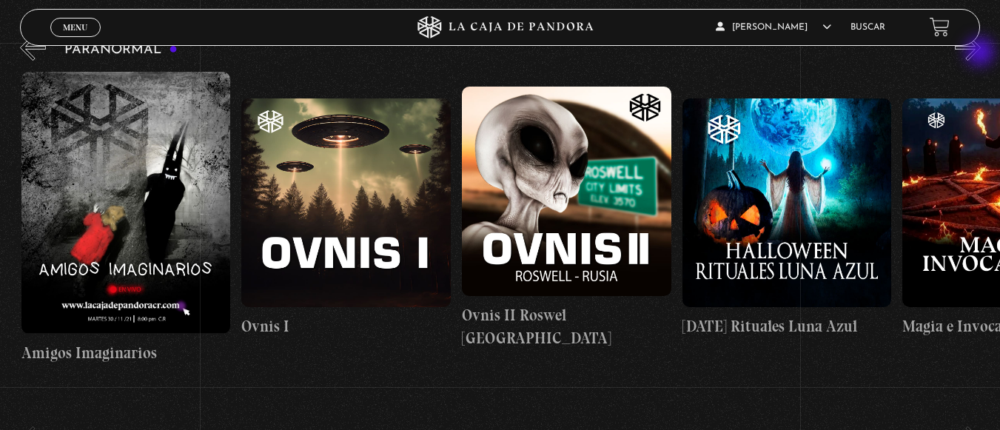
click at [980, 53] on button "»" at bounding box center [968, 48] width 26 height 26
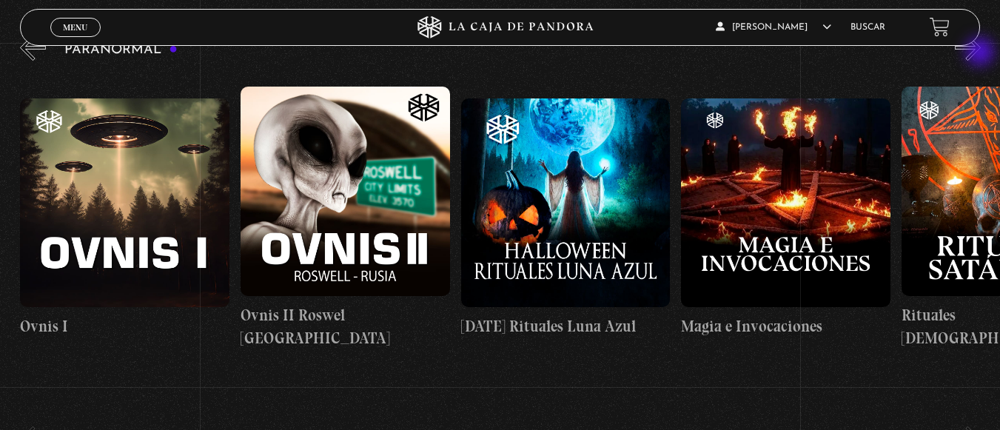
click at [980, 53] on button "»" at bounding box center [968, 48] width 26 height 26
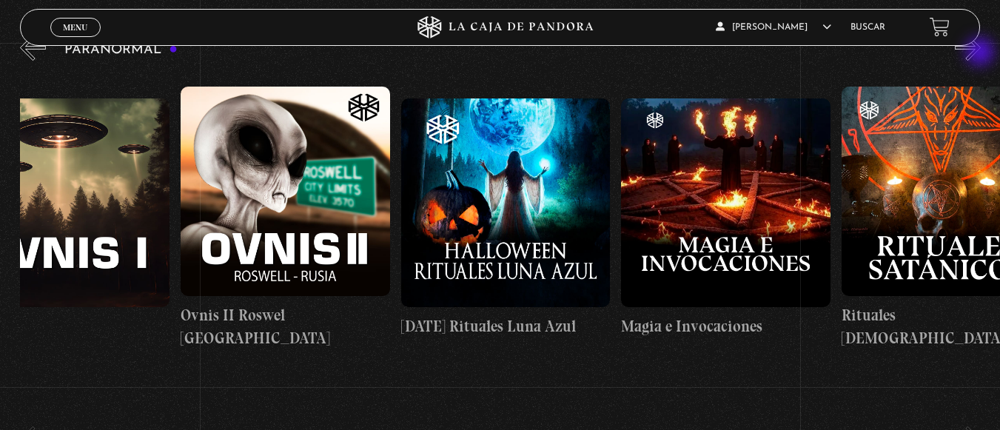
scroll to position [0, 1431]
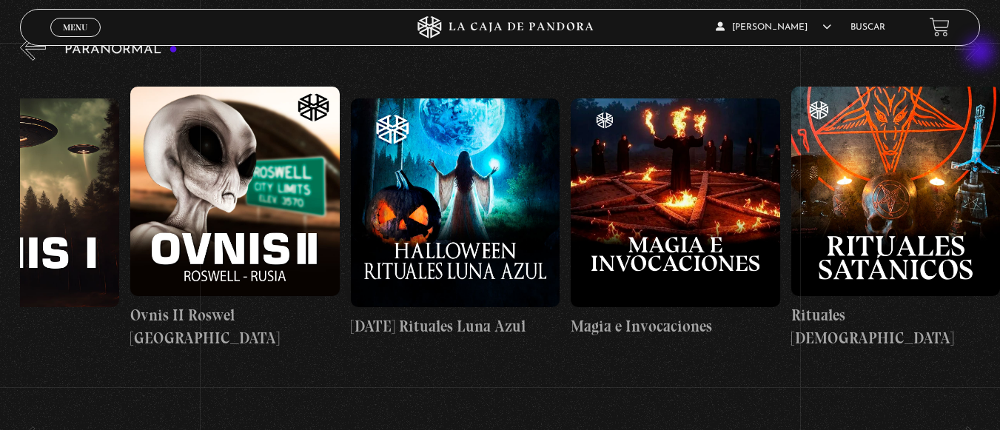
click at [980, 53] on button "»" at bounding box center [968, 48] width 26 height 26
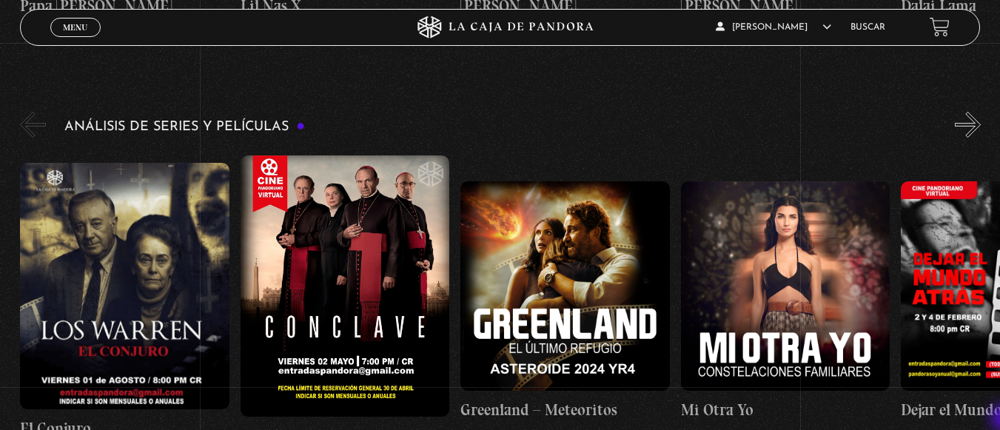
scroll to position [2592, 0]
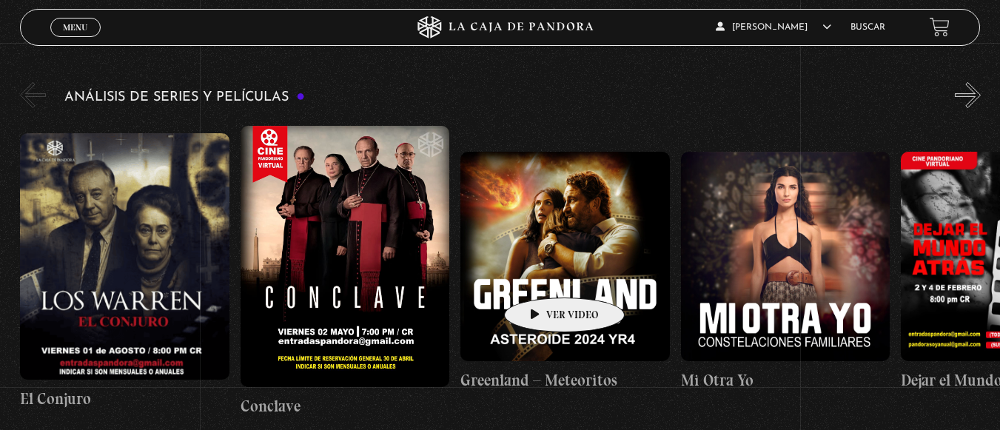
click at [541, 275] on figure at bounding box center [564, 256] width 209 height 209
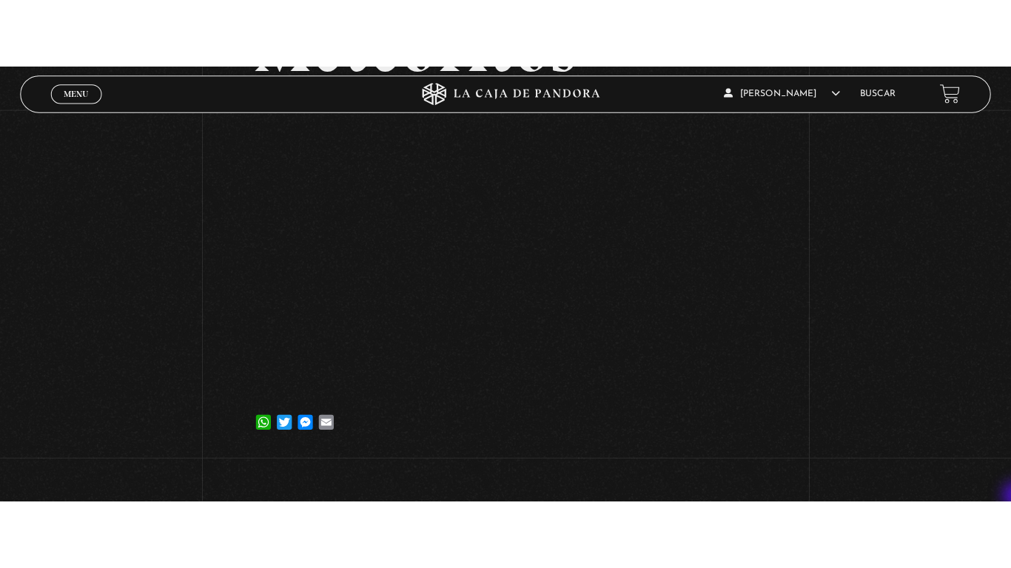
scroll to position [246, 0]
